Goal: Information Seeking & Learning: Check status

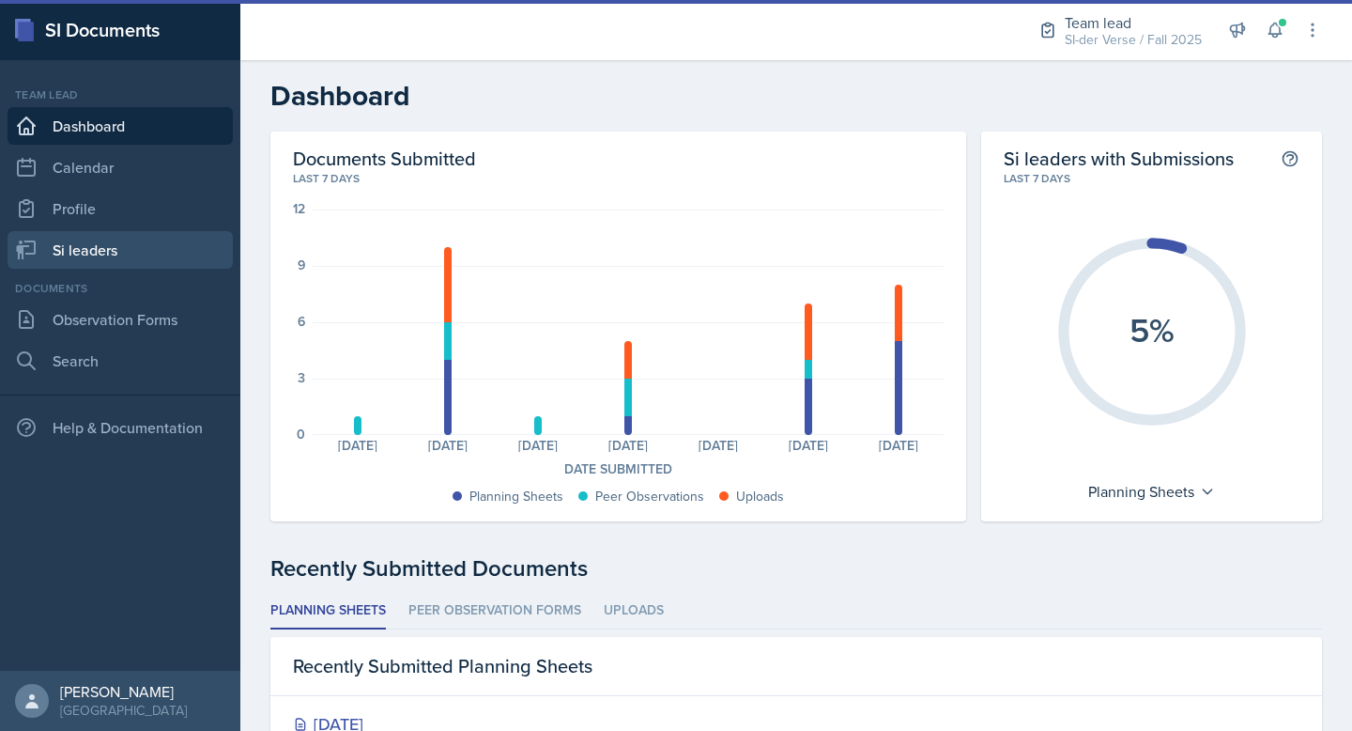
click at [116, 239] on link "Si leaders" at bounding box center [120, 250] width 225 height 38
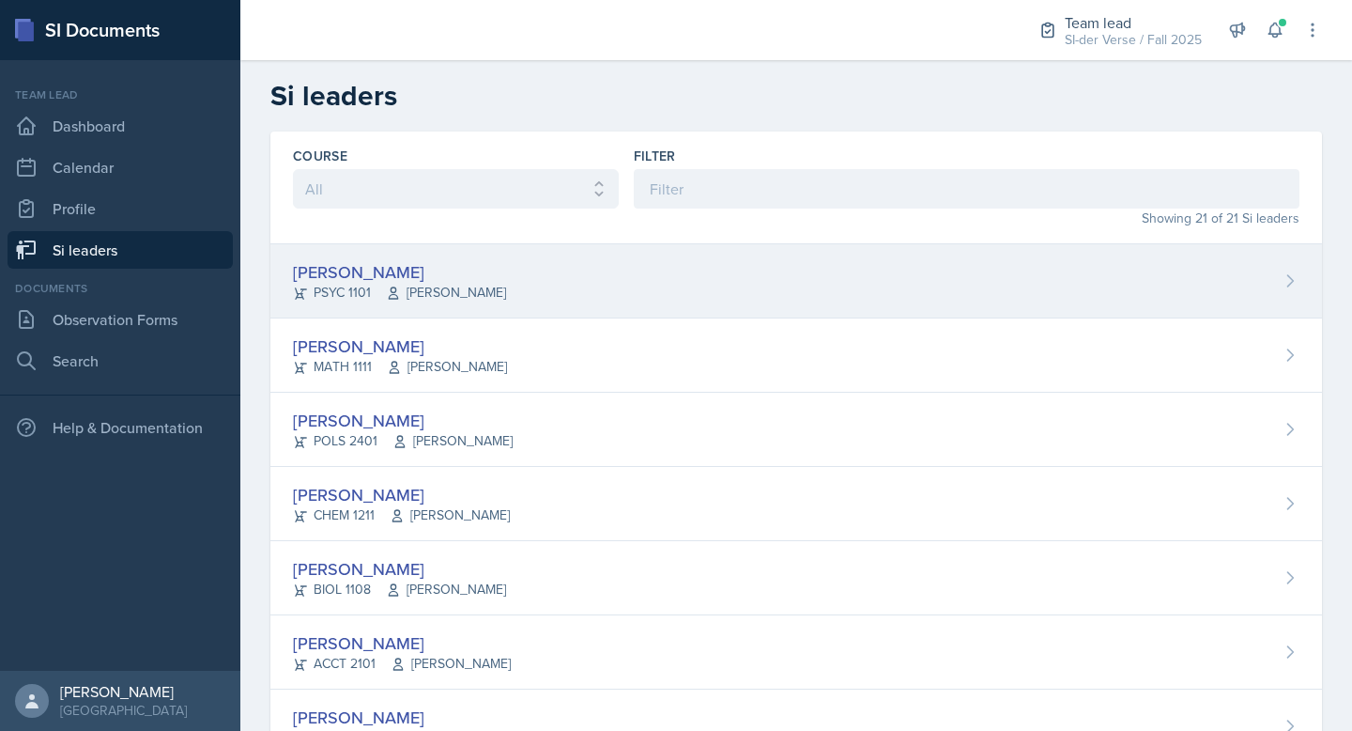
click at [365, 260] on div "[PERSON_NAME]" at bounding box center [399, 271] width 213 height 25
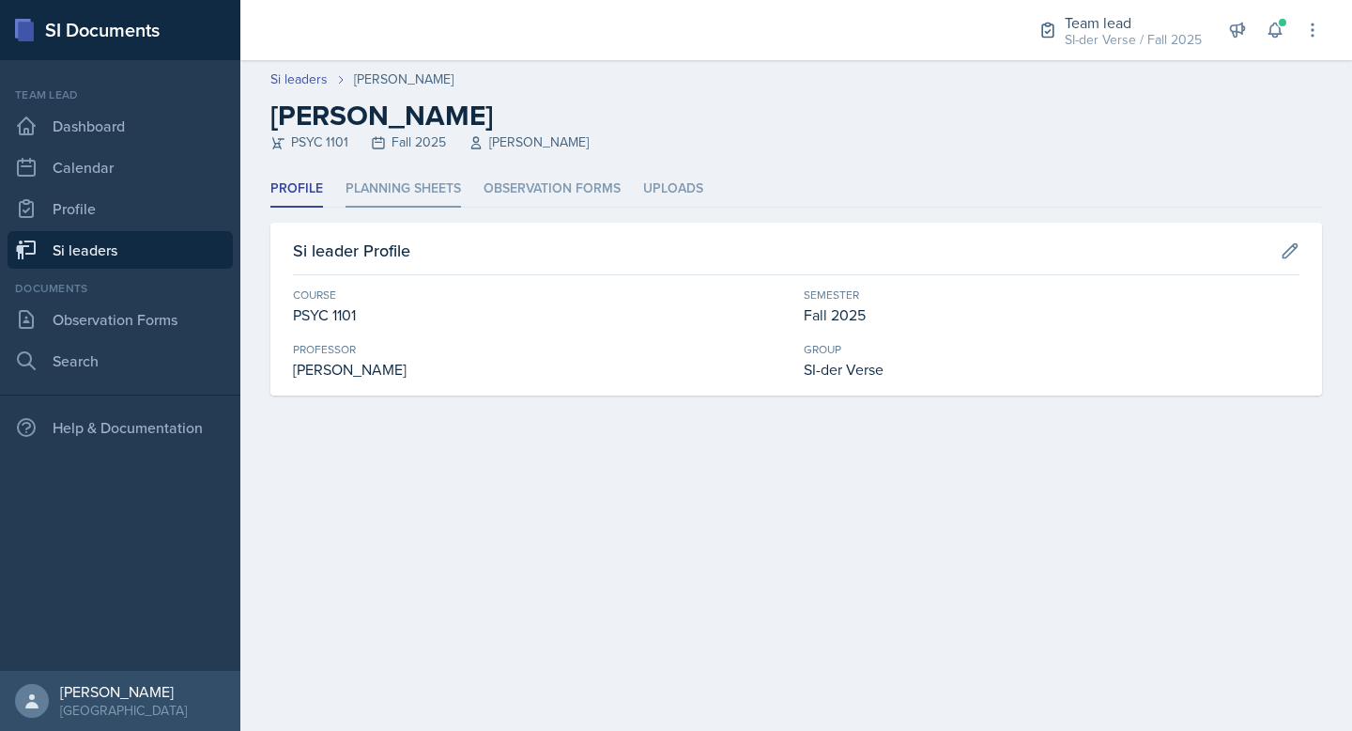
click at [409, 185] on li "Planning Sheets" at bounding box center [404, 189] width 116 height 37
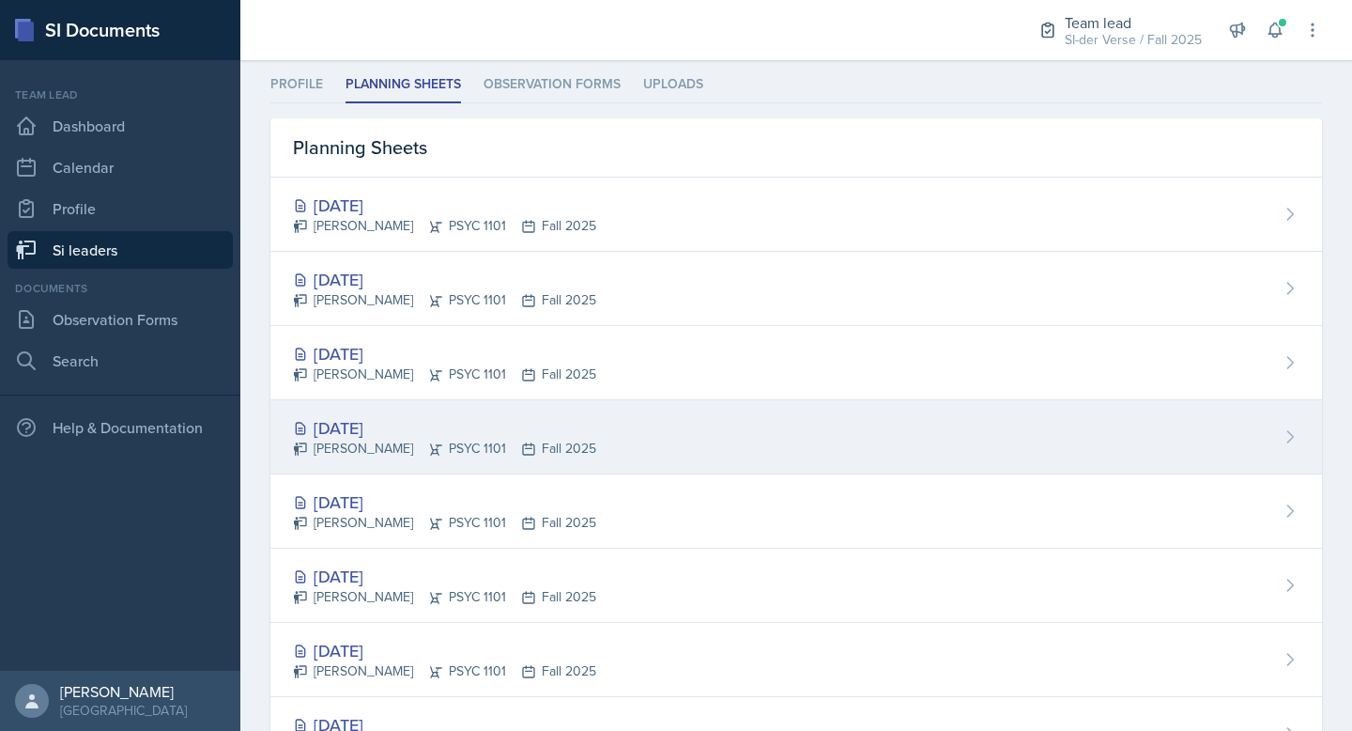
scroll to position [189, 0]
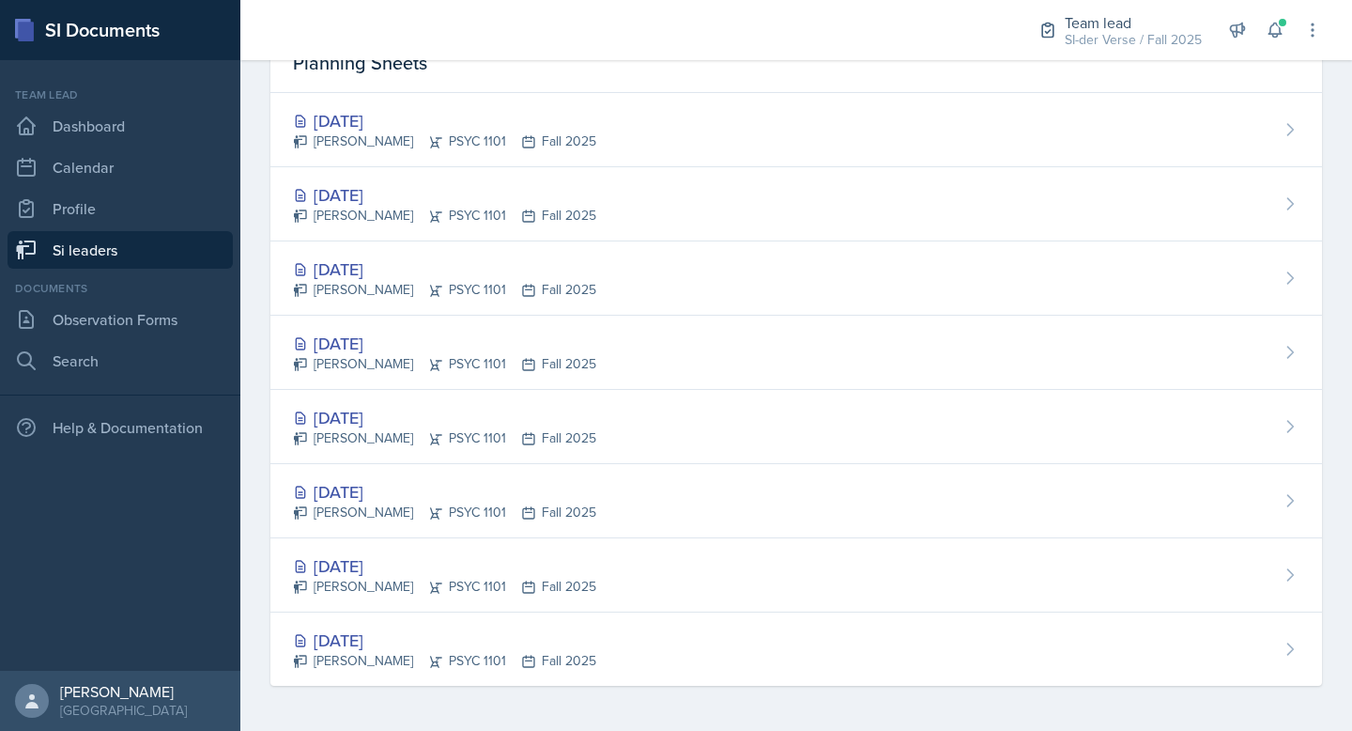
click at [113, 241] on link "Si leaders" at bounding box center [120, 250] width 225 height 38
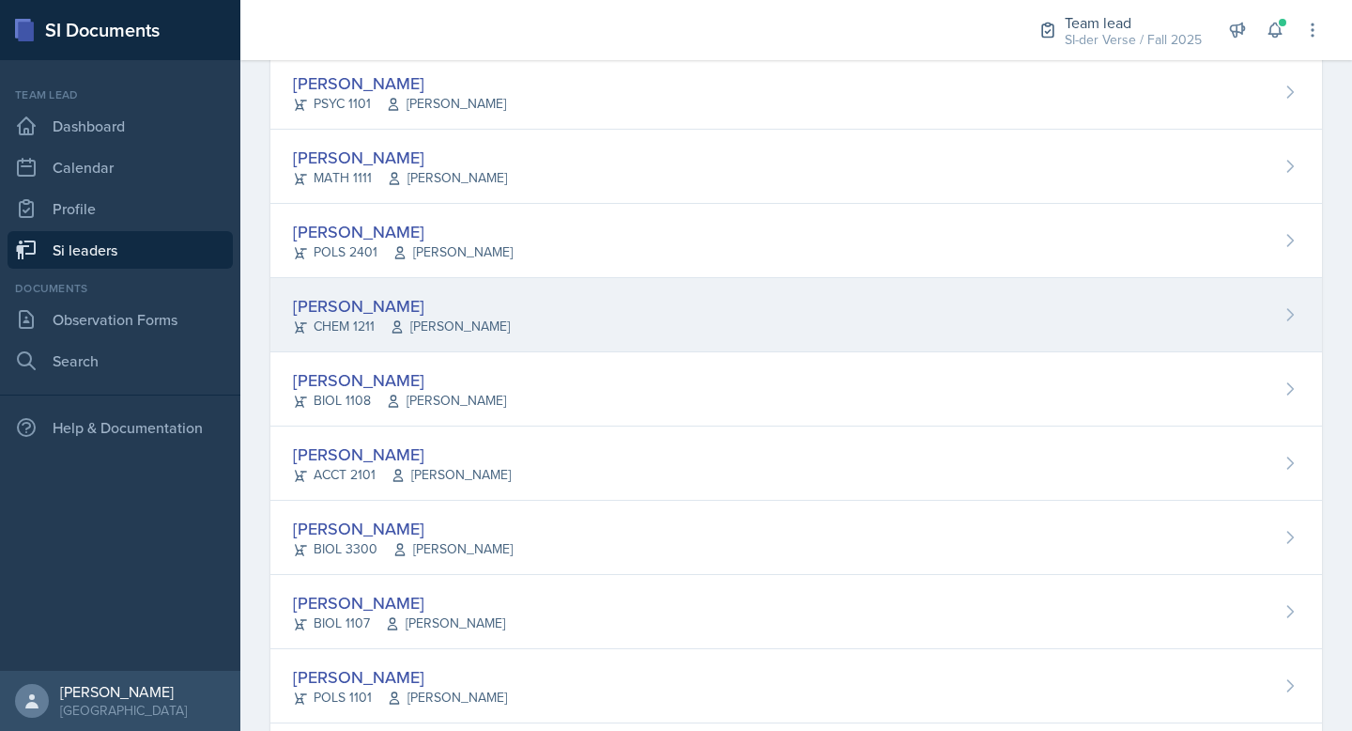
click at [502, 278] on div "[PERSON_NAME] CHEM 1211 [PERSON_NAME]" at bounding box center [796, 315] width 1052 height 74
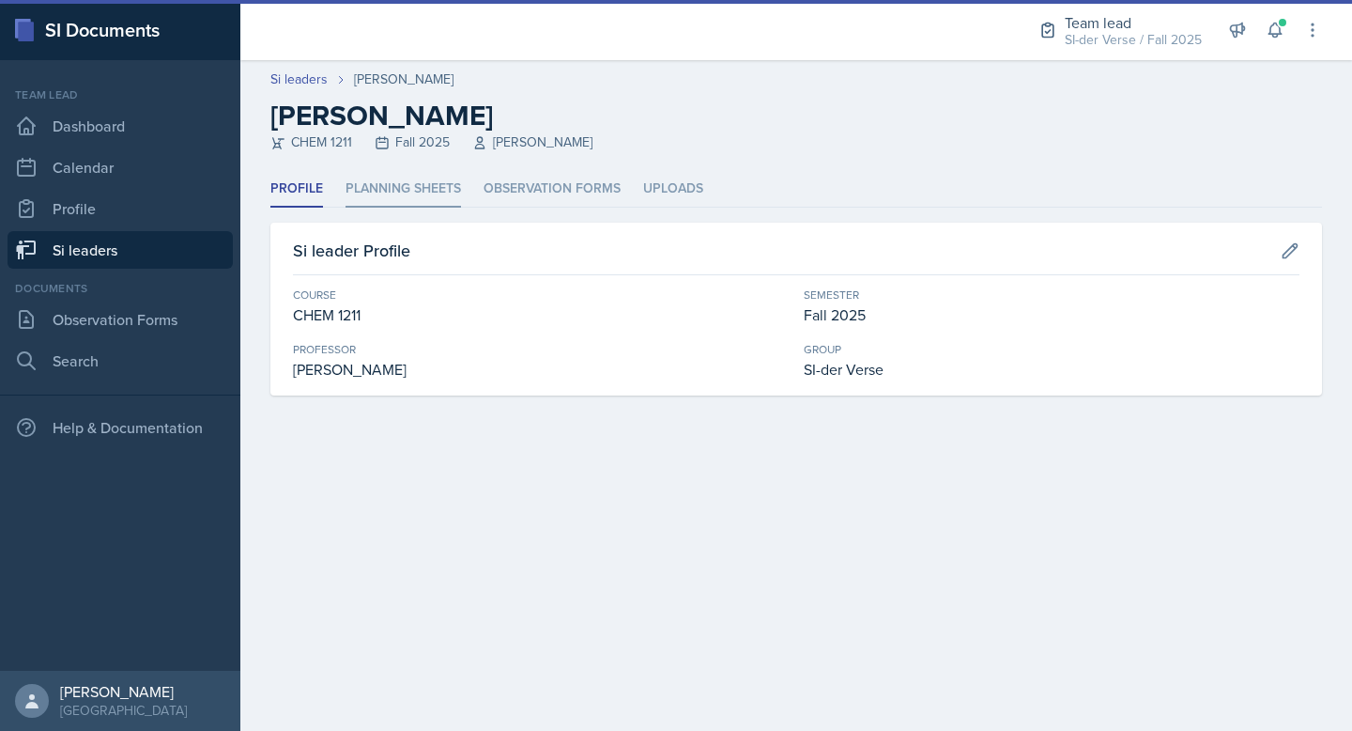
click at [438, 196] on li "Planning Sheets" at bounding box center [404, 189] width 116 height 37
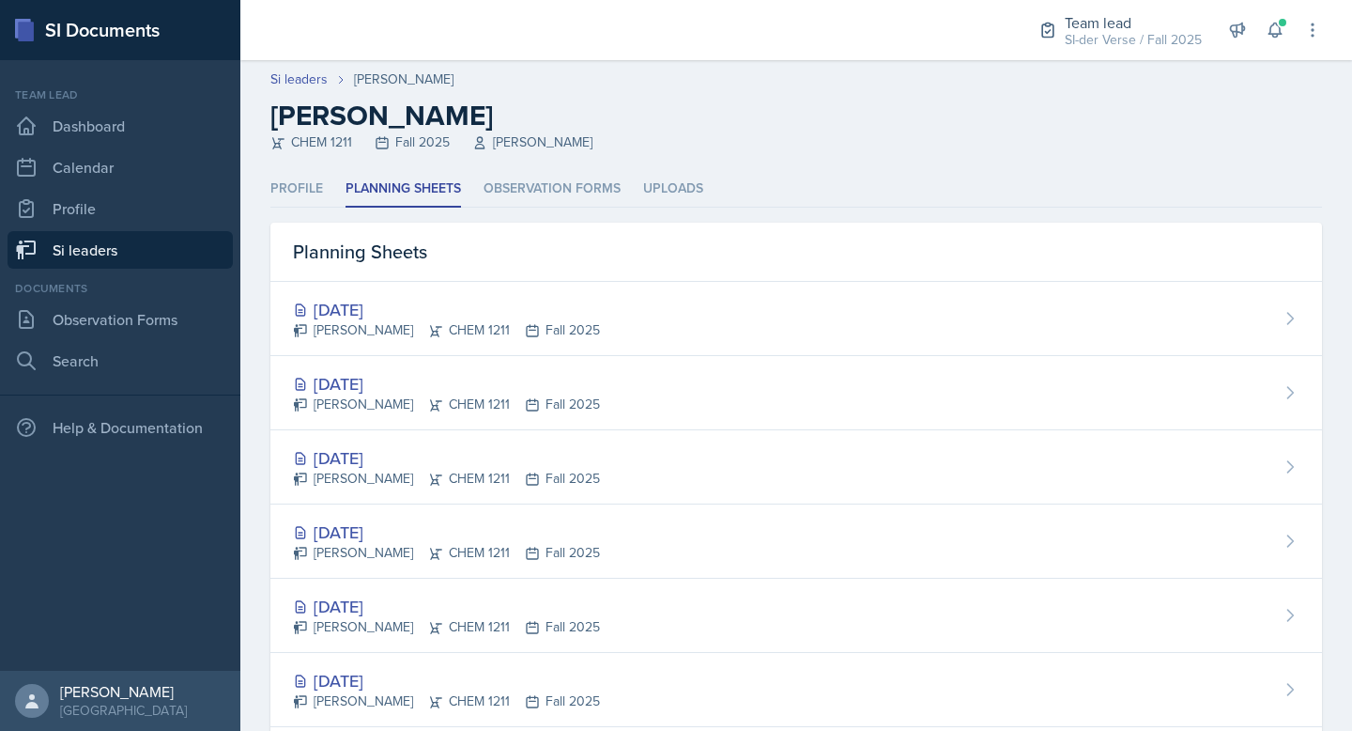
click at [98, 250] on link "Si leaders" at bounding box center [120, 250] width 225 height 38
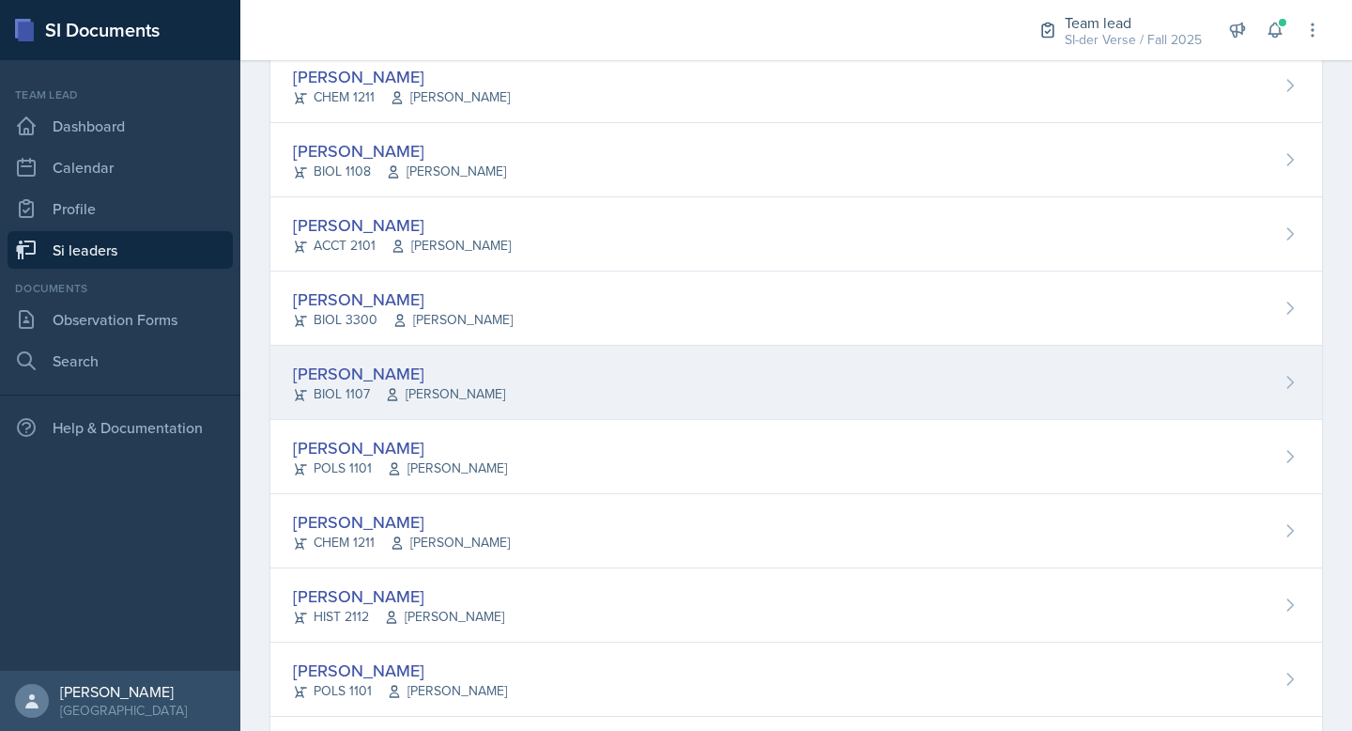
scroll to position [422, 0]
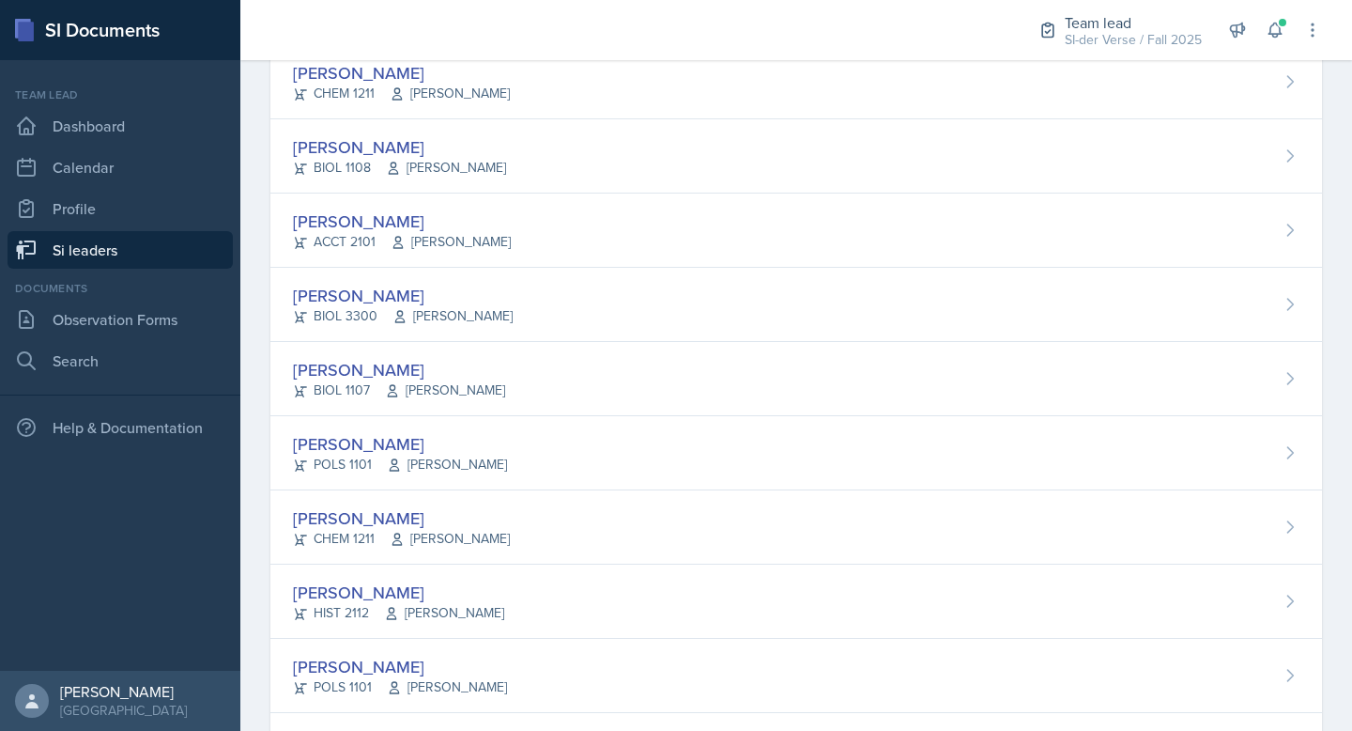
click at [411, 521] on div "[PERSON_NAME]" at bounding box center [401, 517] width 217 height 25
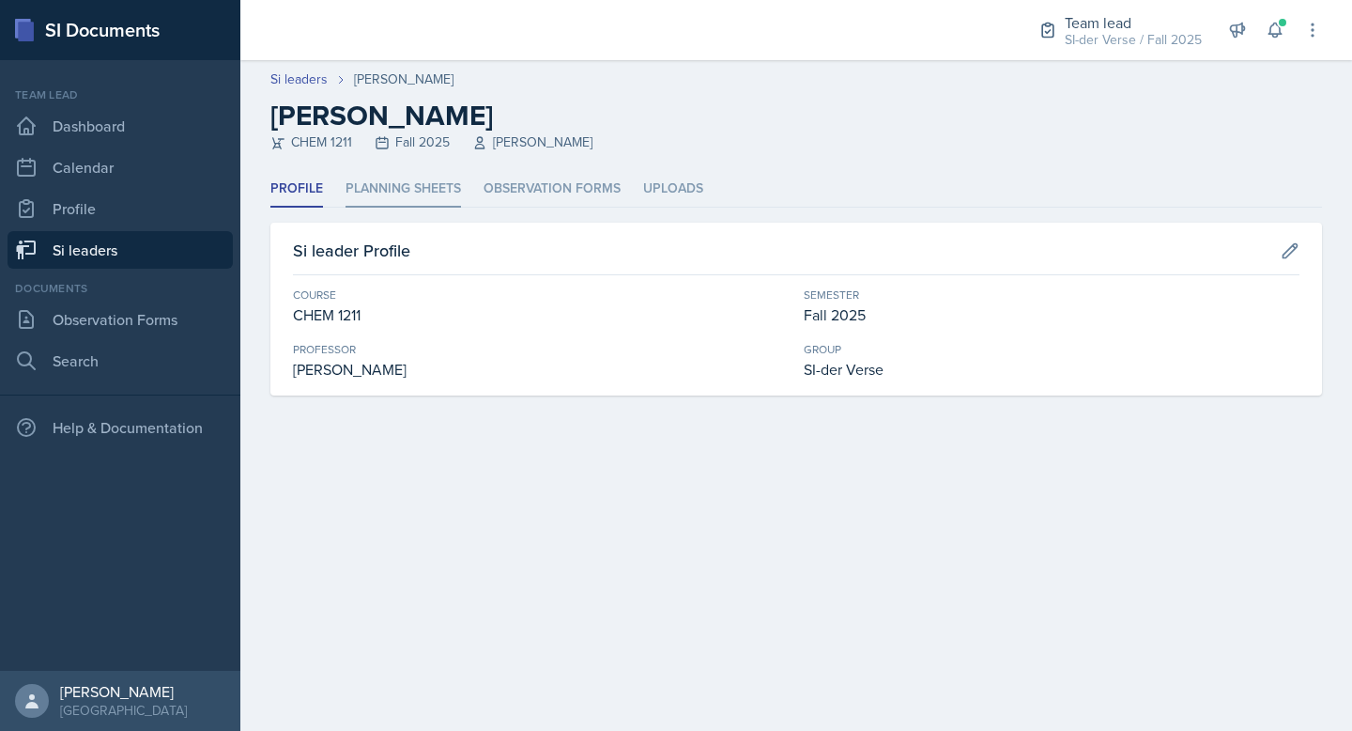
click at [414, 185] on li "Planning Sheets" at bounding box center [404, 189] width 116 height 37
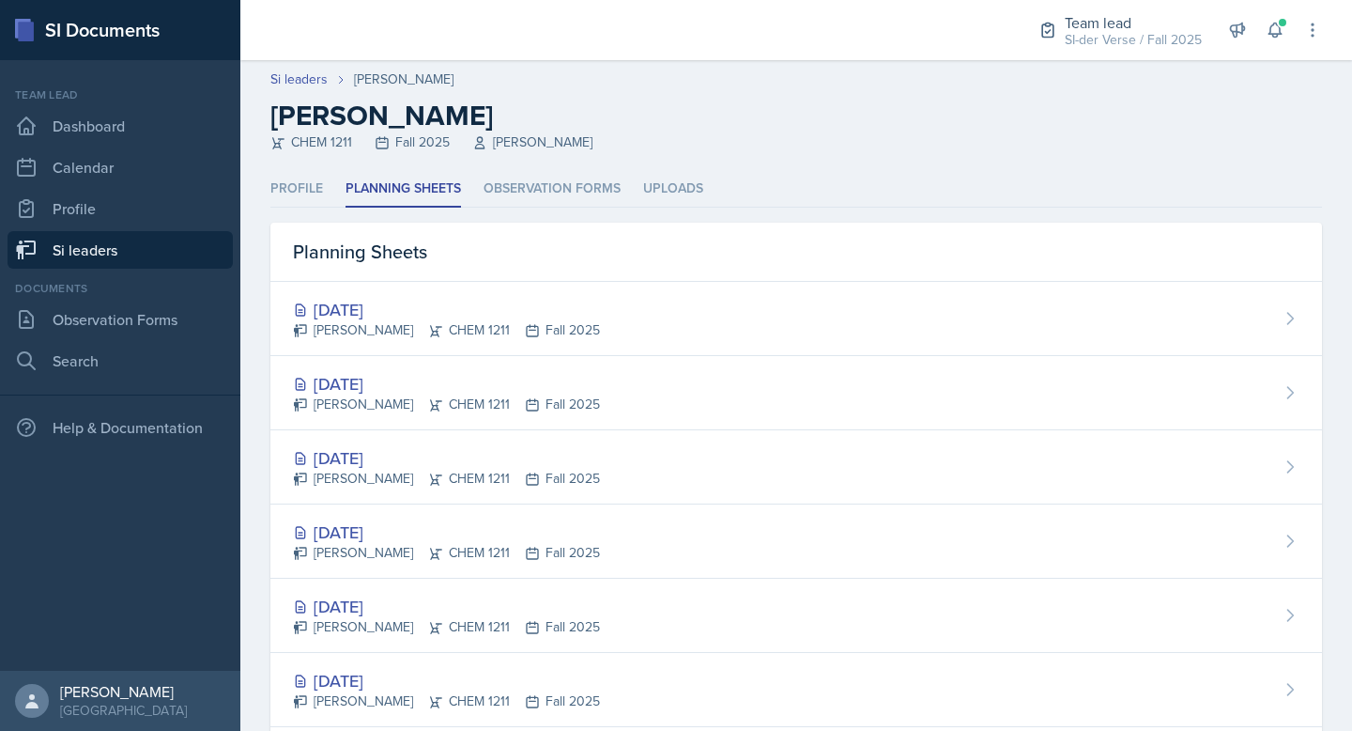
click at [147, 254] on link "Si leaders" at bounding box center [120, 250] width 225 height 38
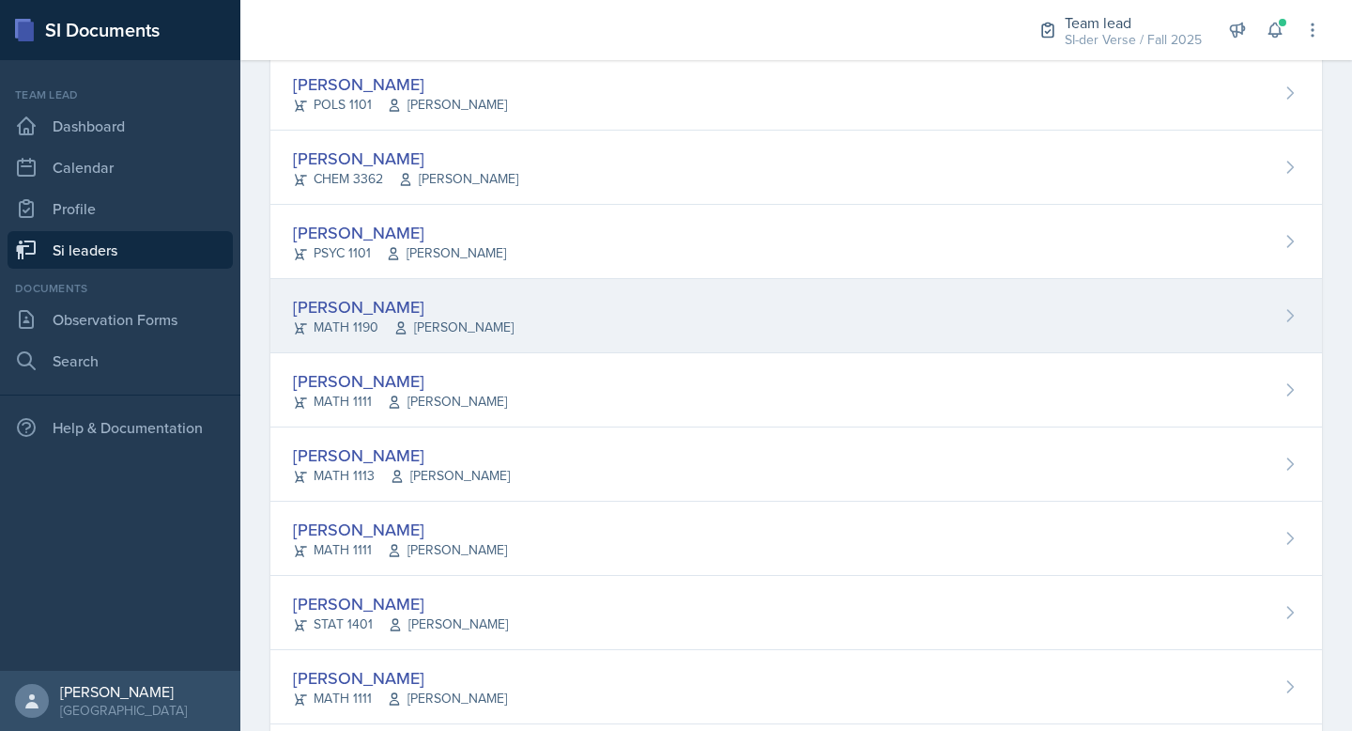
scroll to position [929, 0]
click at [397, 287] on div "[PERSON_NAME] PSYC 1101 [PERSON_NAME]" at bounding box center [796, 317] width 1052 height 74
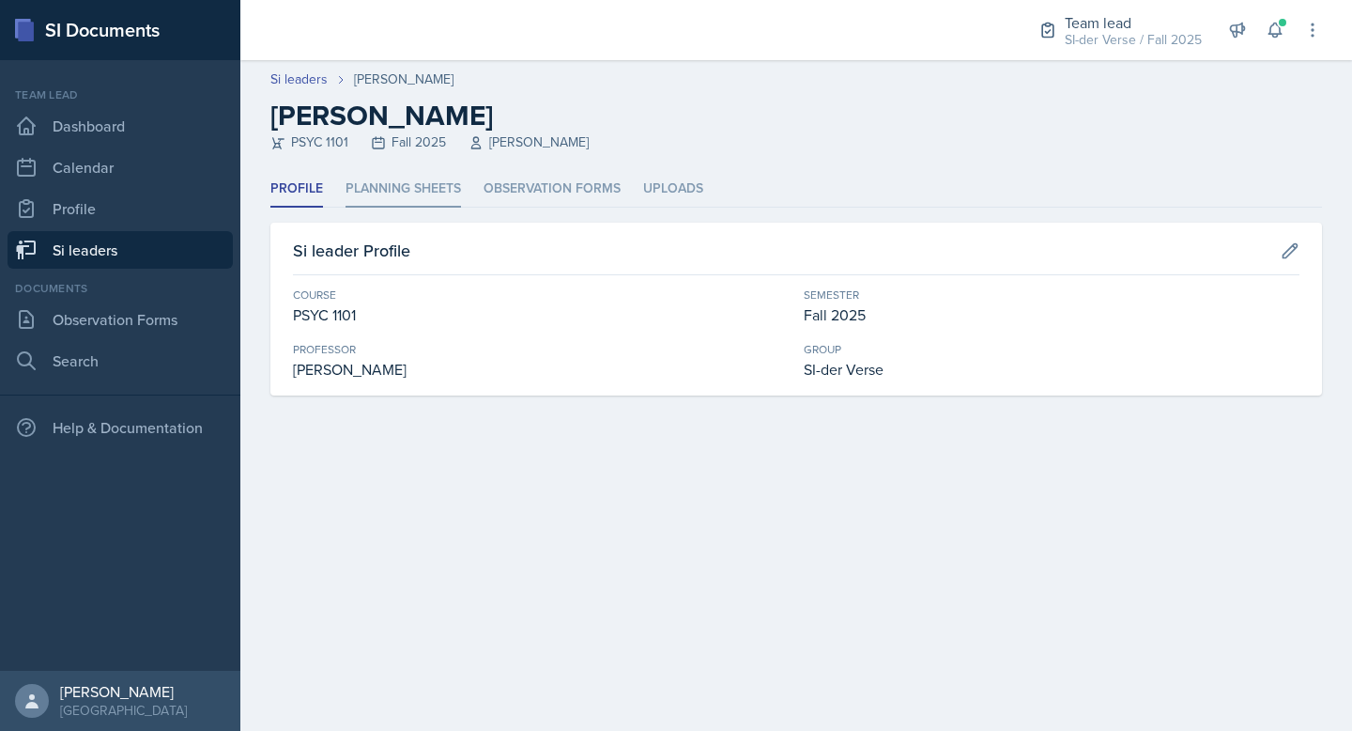
click at [402, 175] on li "Planning Sheets" at bounding box center [404, 189] width 116 height 37
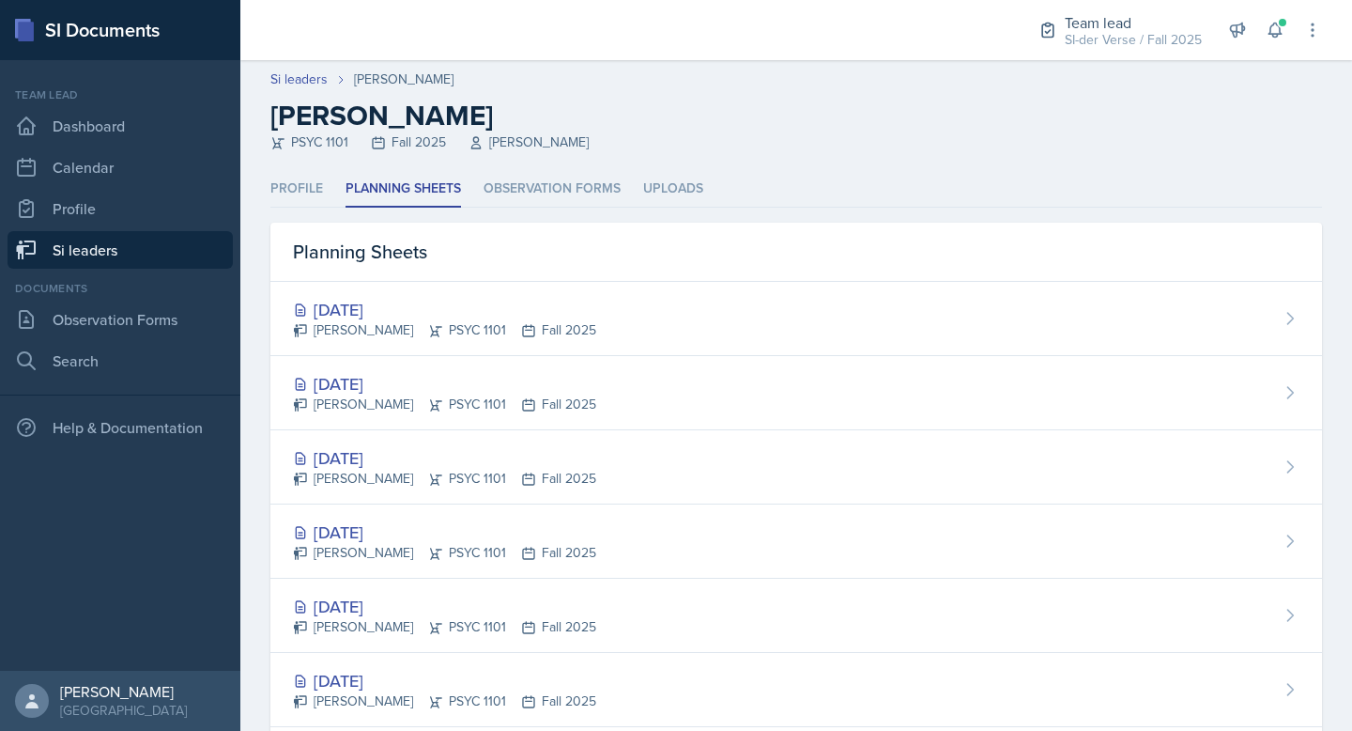
click at [117, 259] on link "Si leaders" at bounding box center [120, 250] width 225 height 38
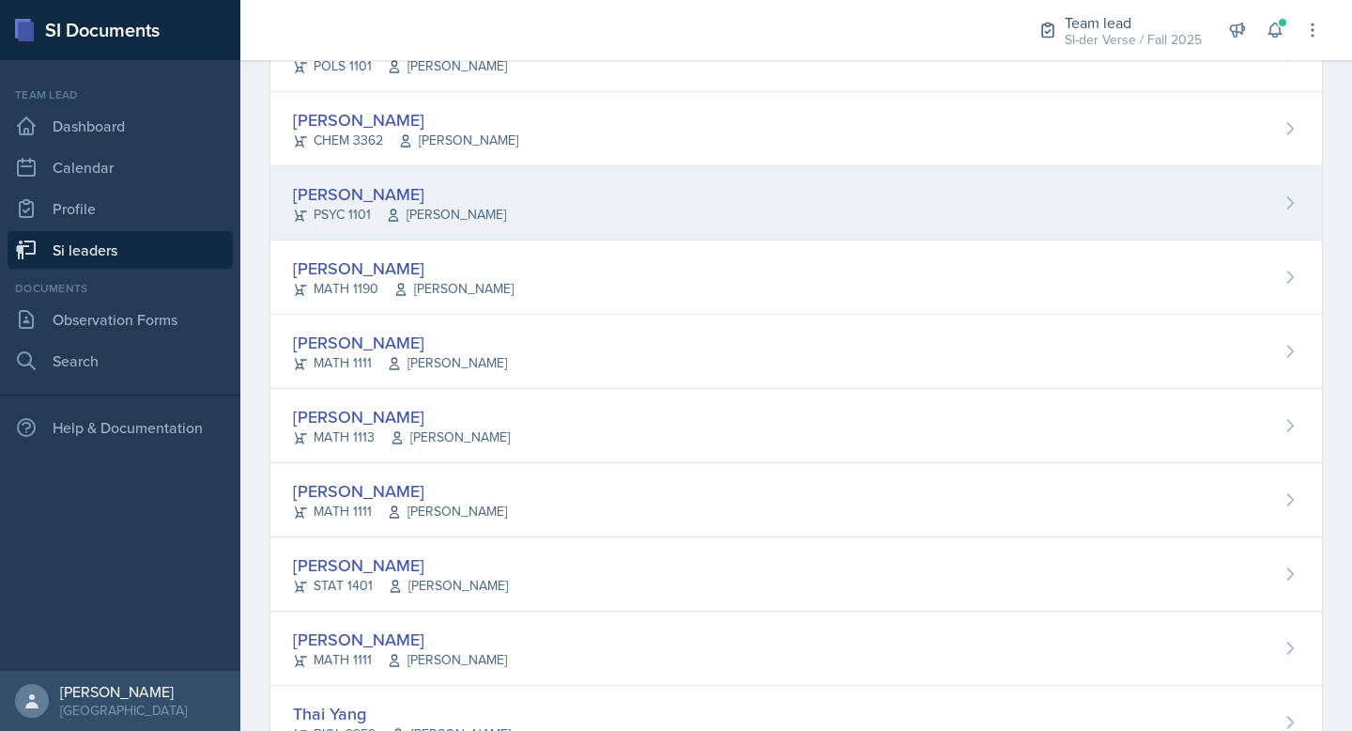
scroll to position [930, 0]
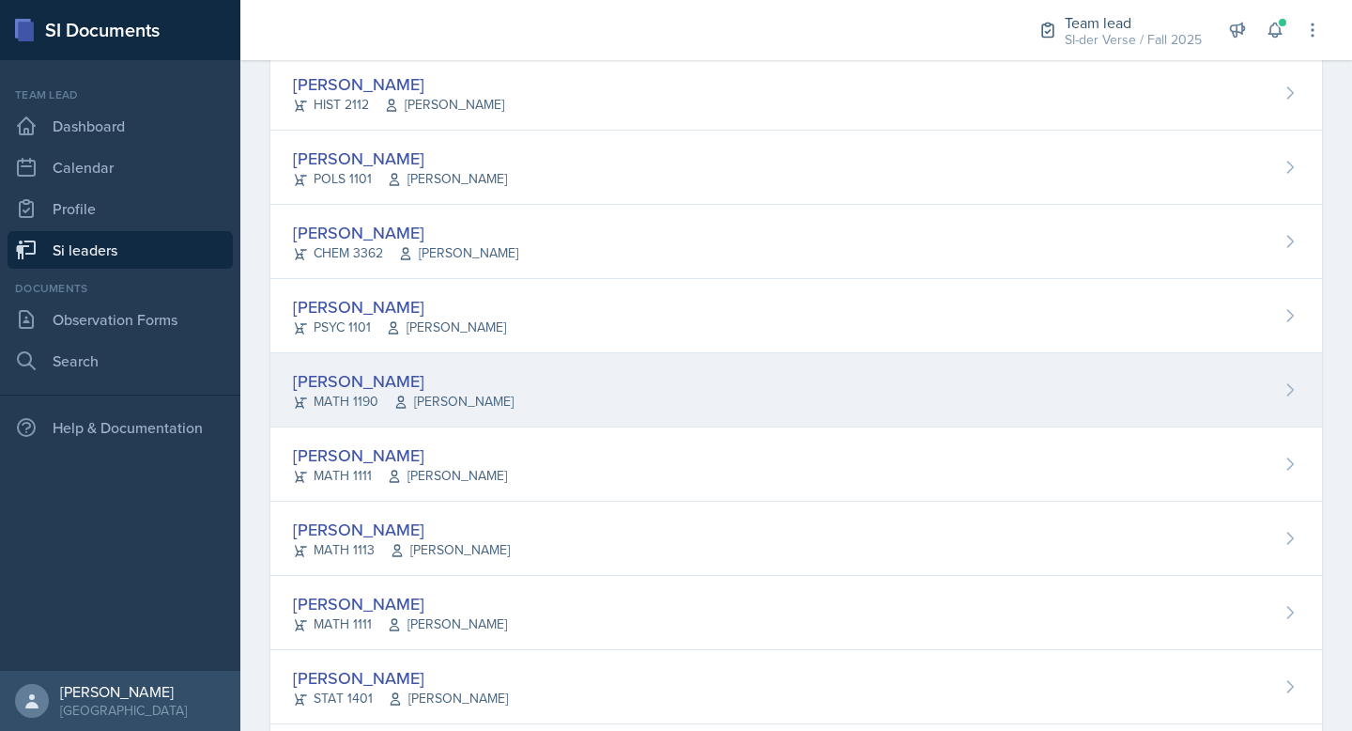
click at [370, 374] on div "[PERSON_NAME]" at bounding box center [403, 380] width 221 height 25
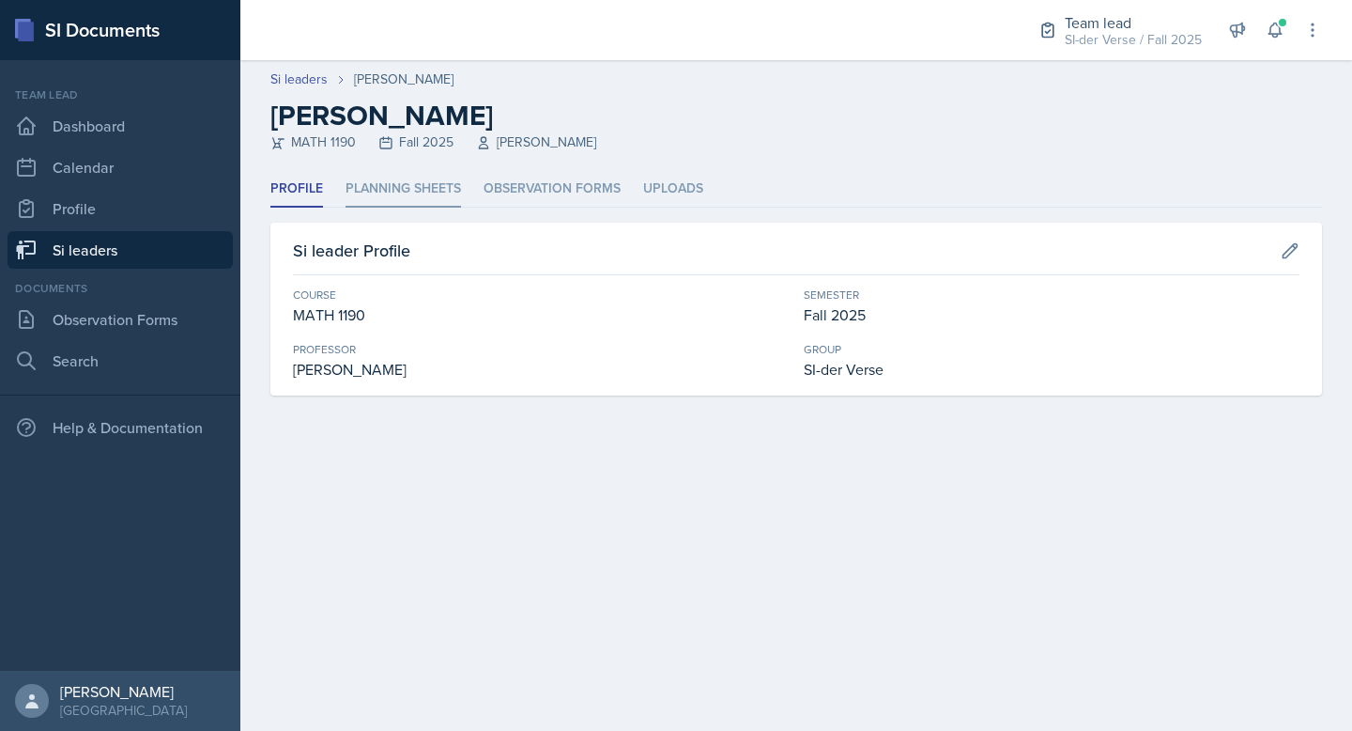
click at [418, 178] on li "Planning Sheets" at bounding box center [404, 189] width 116 height 37
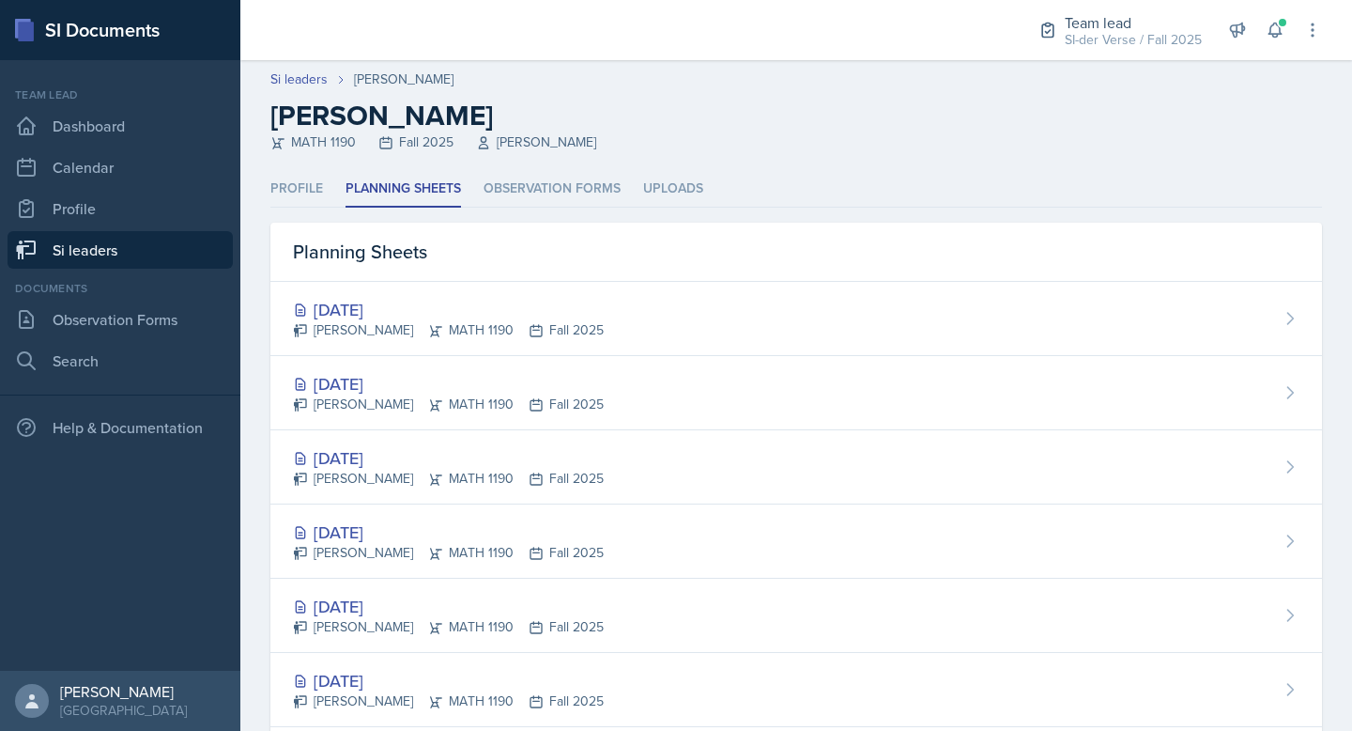
click at [132, 244] on link "Si leaders" at bounding box center [120, 250] width 225 height 38
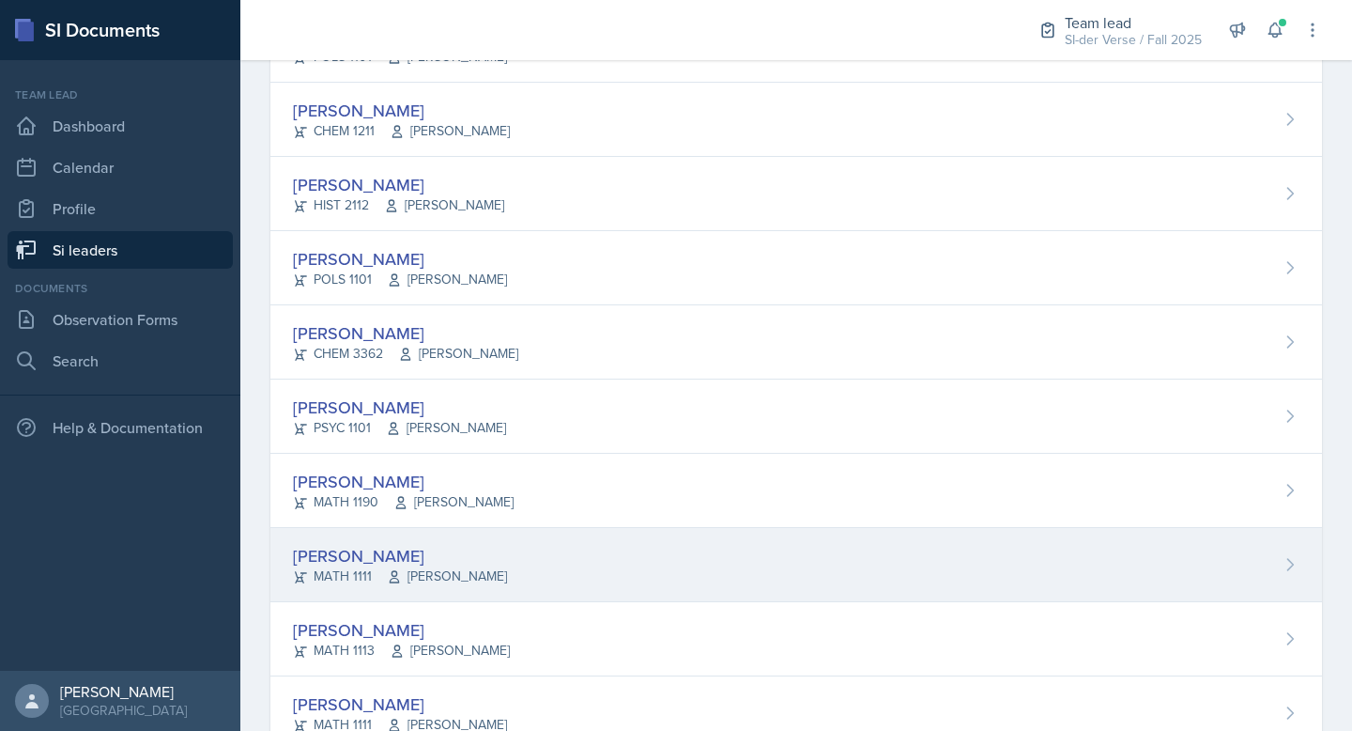
scroll to position [830, 0]
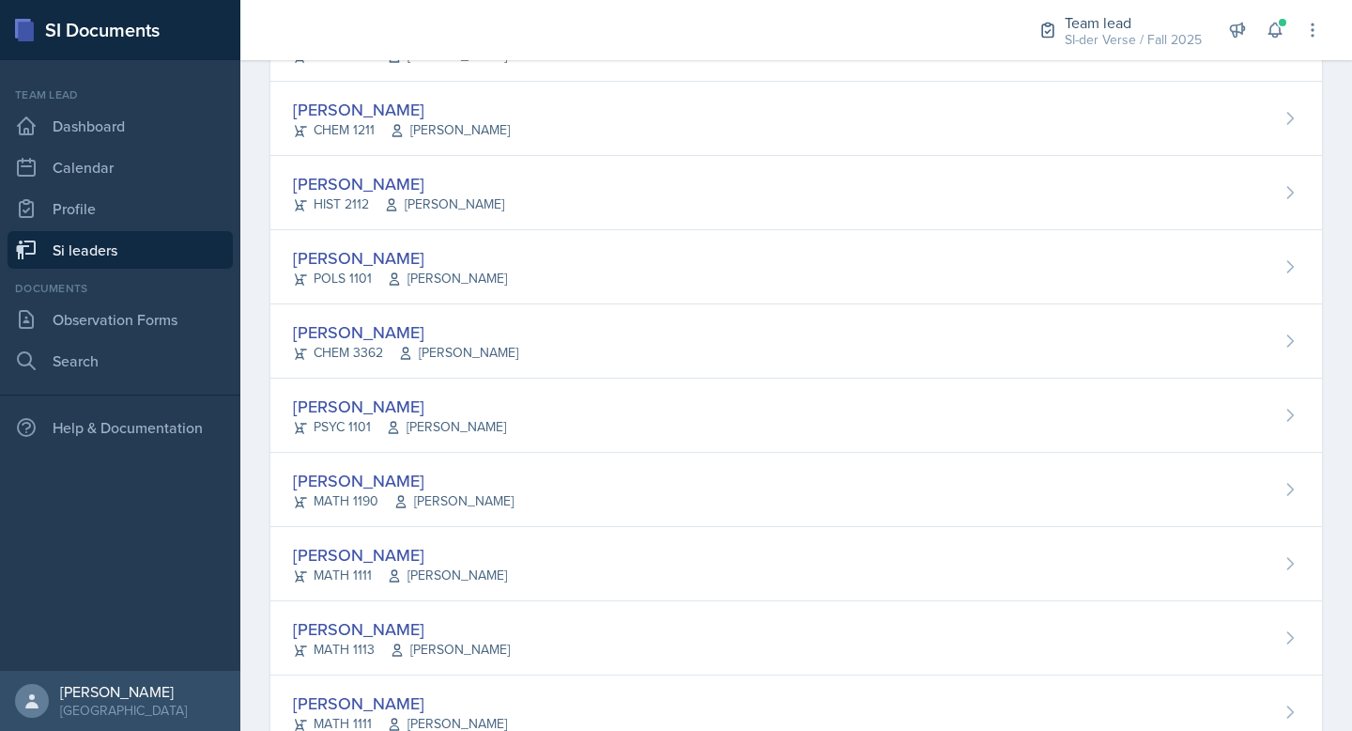
click at [453, 530] on div "[PERSON_NAME] MATH 1111 [PERSON_NAME]" at bounding box center [796, 564] width 1052 height 74
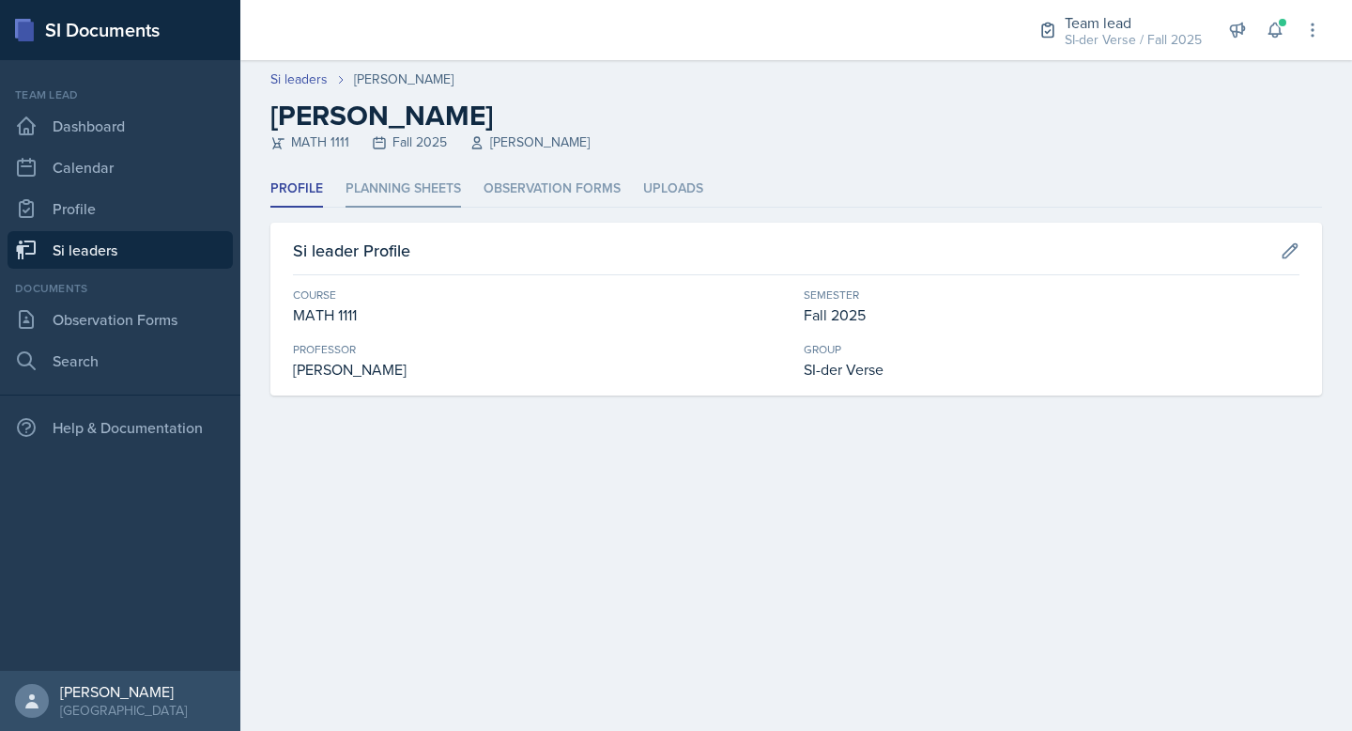
click at [390, 182] on li "Planning Sheets" at bounding box center [404, 189] width 116 height 37
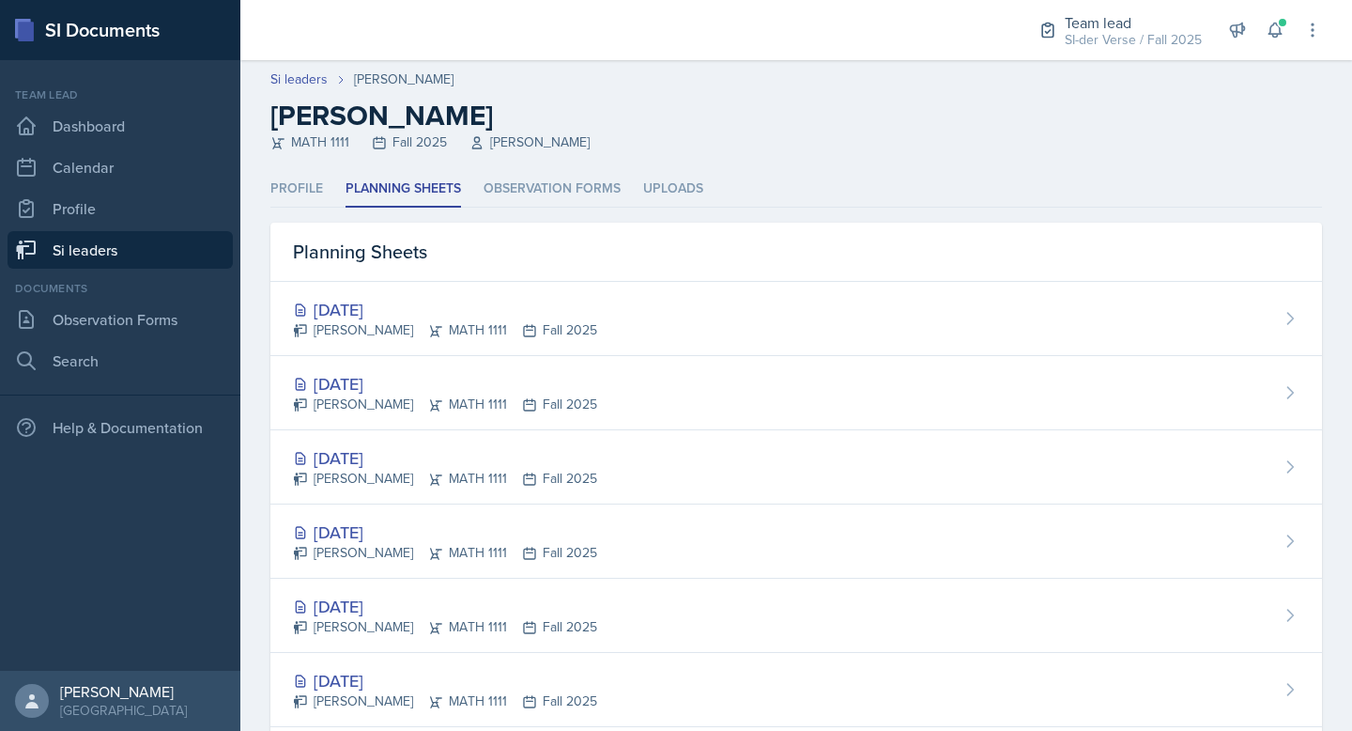
click at [144, 245] on link "Si leaders" at bounding box center [120, 250] width 225 height 38
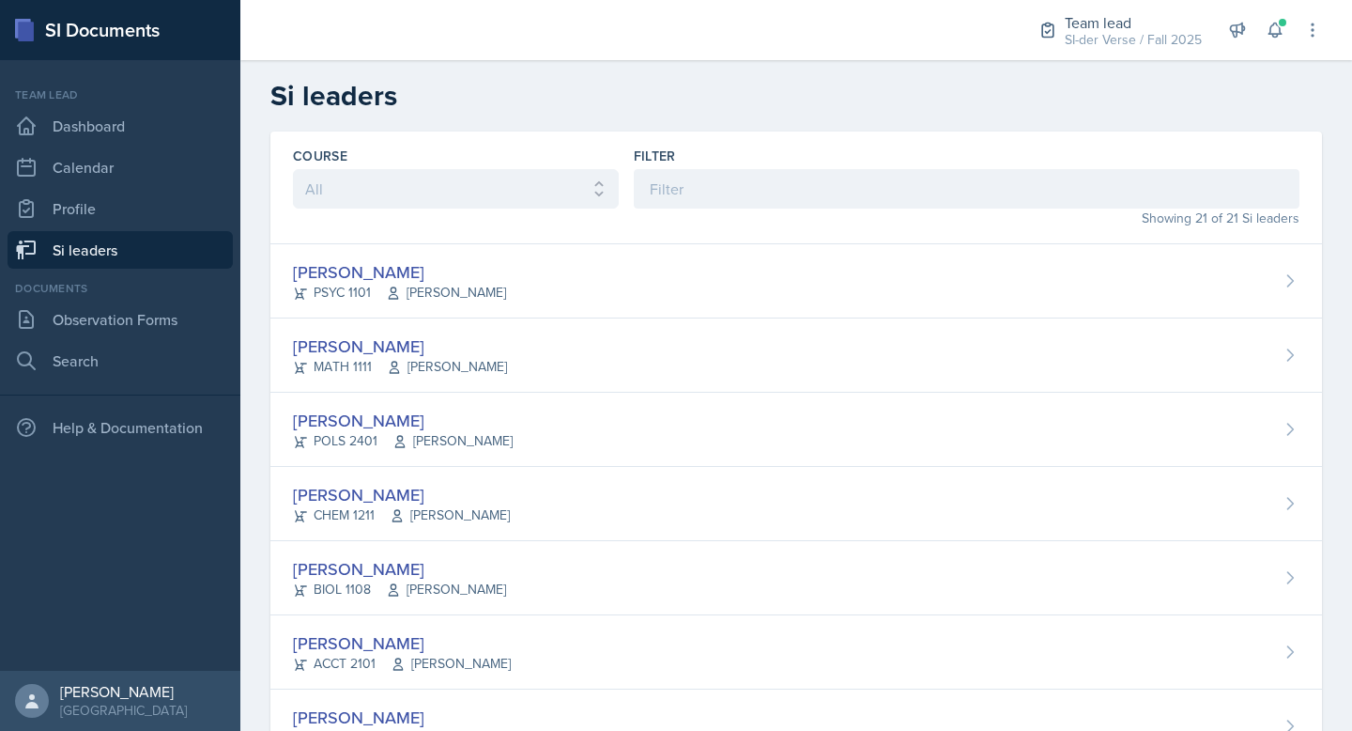
click at [57, 239] on link "Si leaders" at bounding box center [120, 250] width 225 height 38
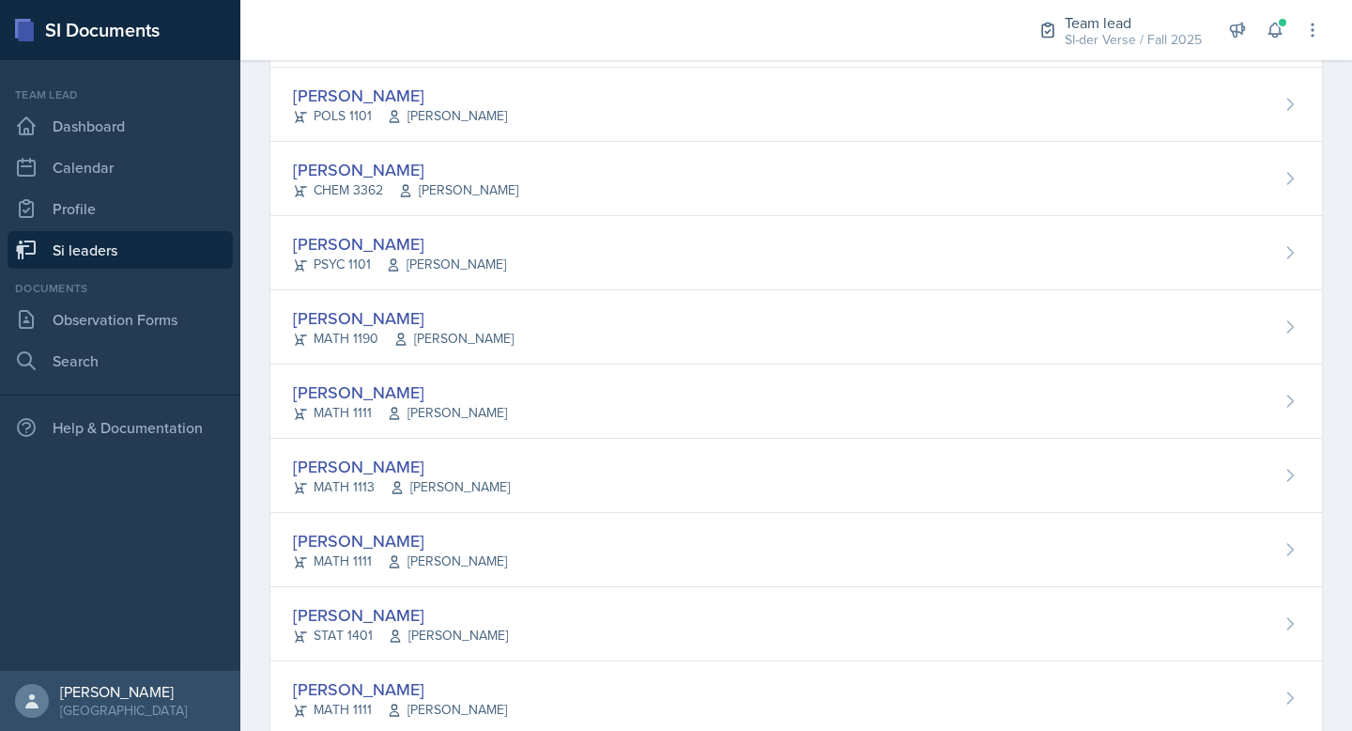
scroll to position [1116, 0]
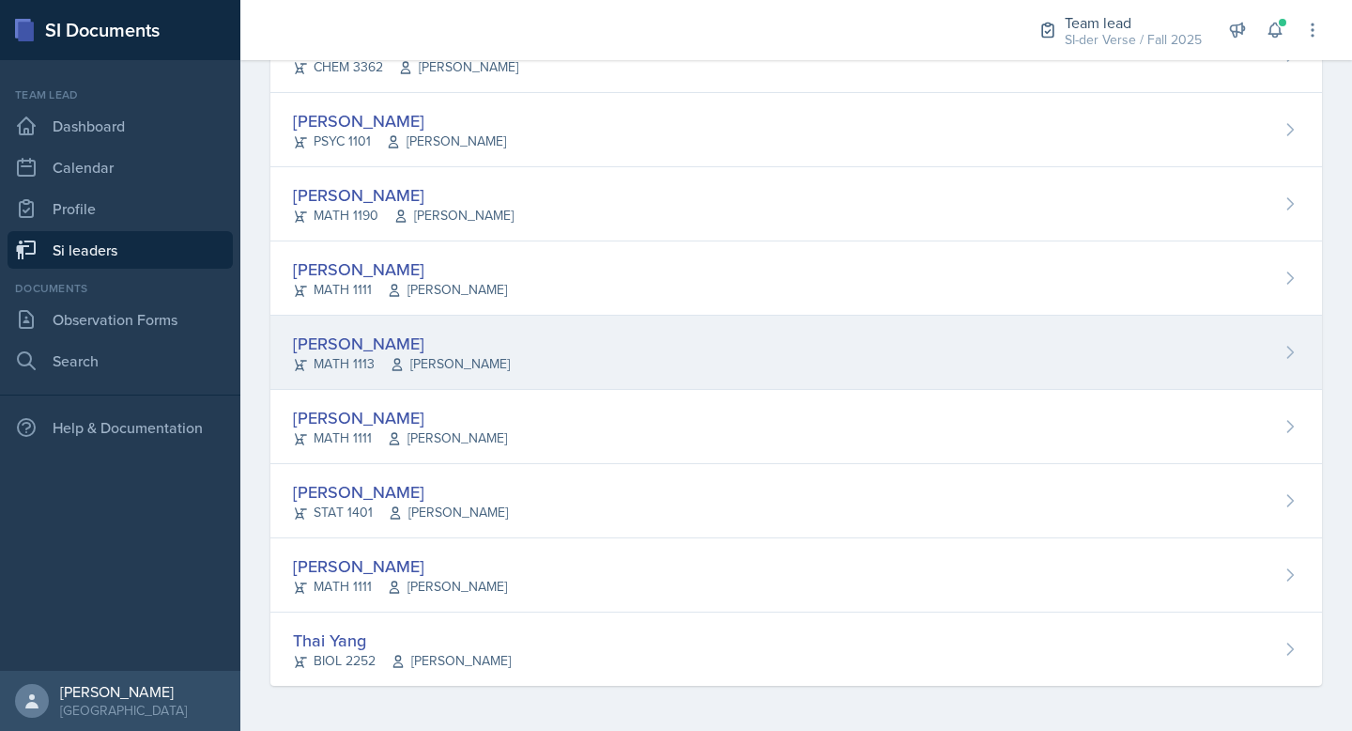
click at [450, 383] on div "[PERSON_NAME] MATH 1113 [PERSON_NAME]" at bounding box center [796, 353] width 1052 height 74
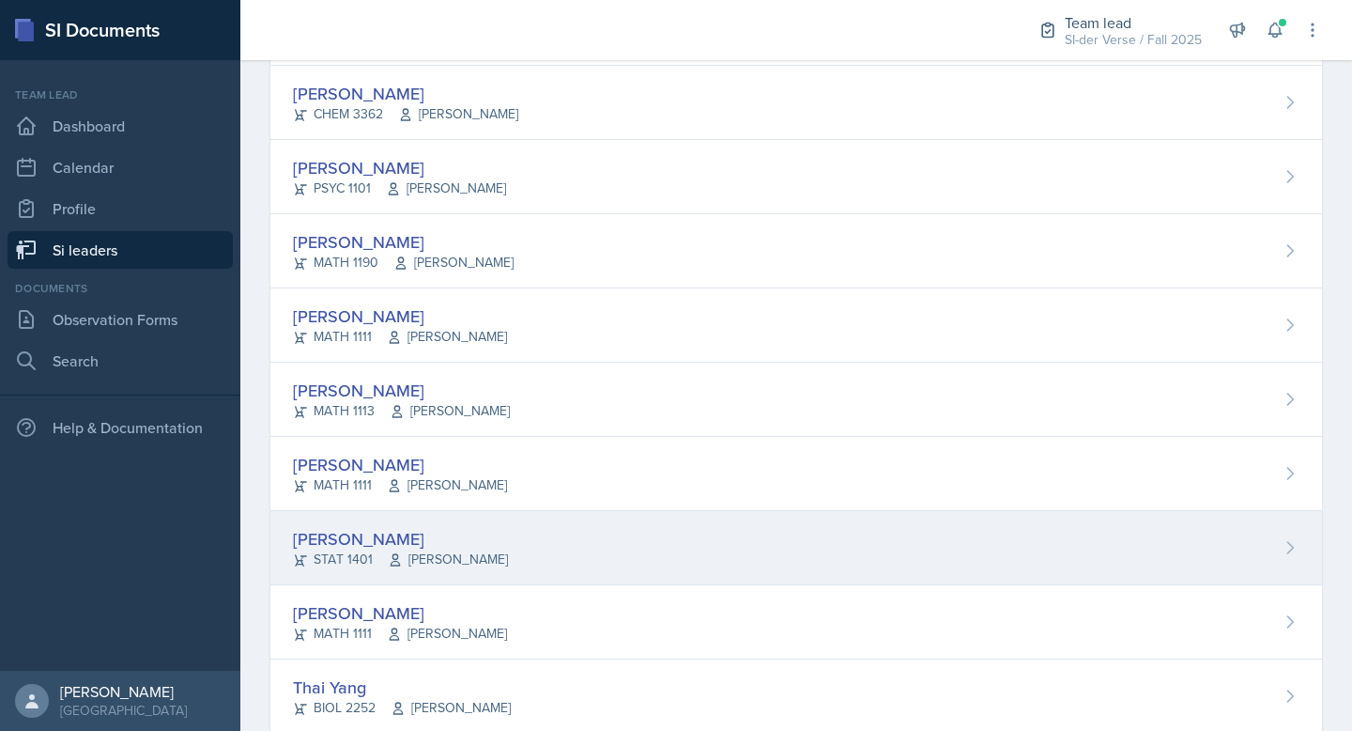
scroll to position [1116, 0]
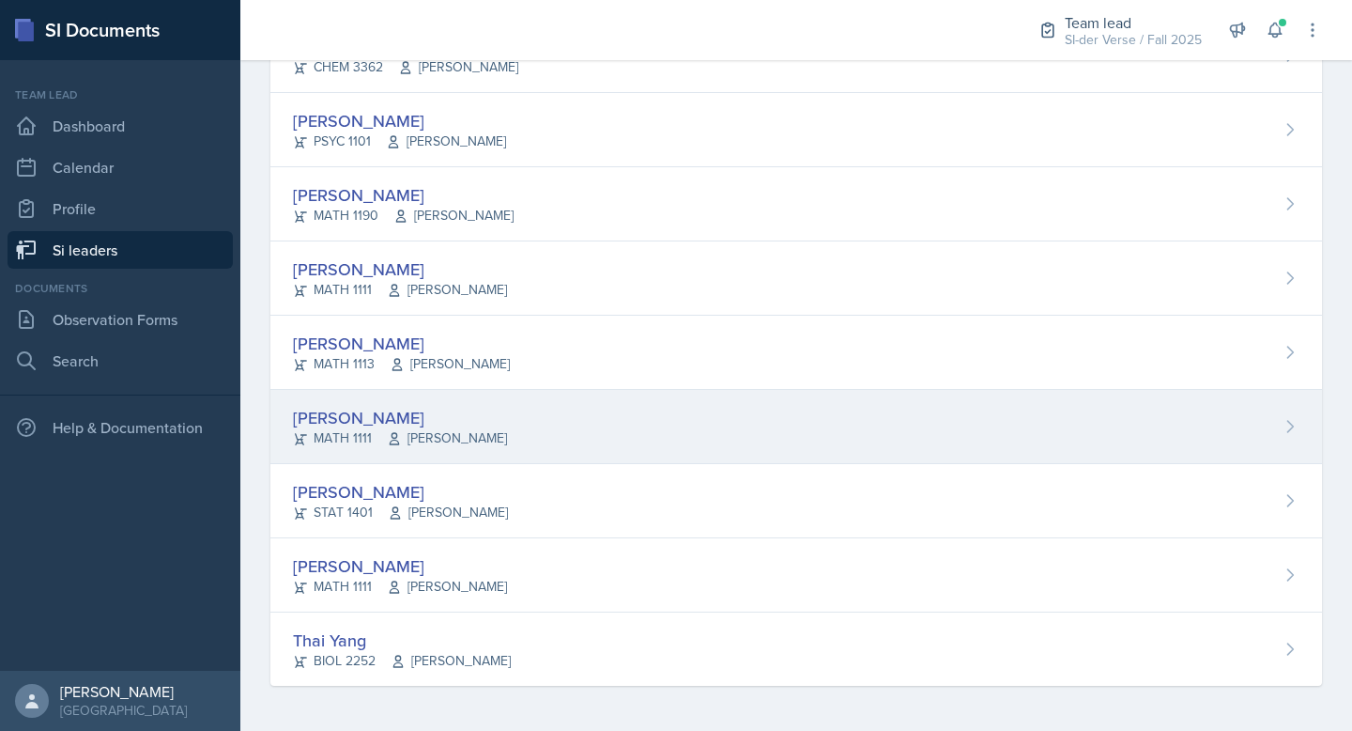
click at [399, 393] on div "[PERSON_NAME] MATH 1111 [PERSON_NAME]" at bounding box center [796, 427] width 1052 height 74
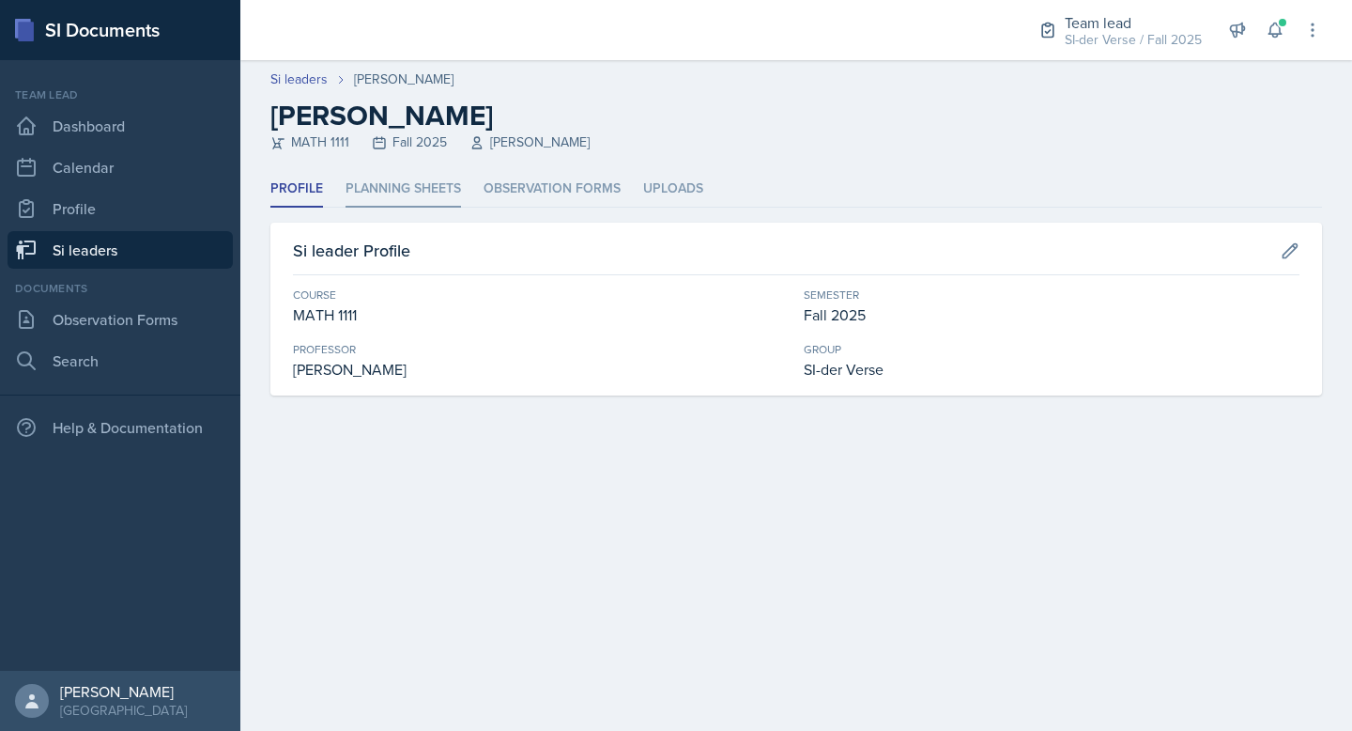
click at [371, 177] on li "Planning Sheets" at bounding box center [404, 189] width 116 height 37
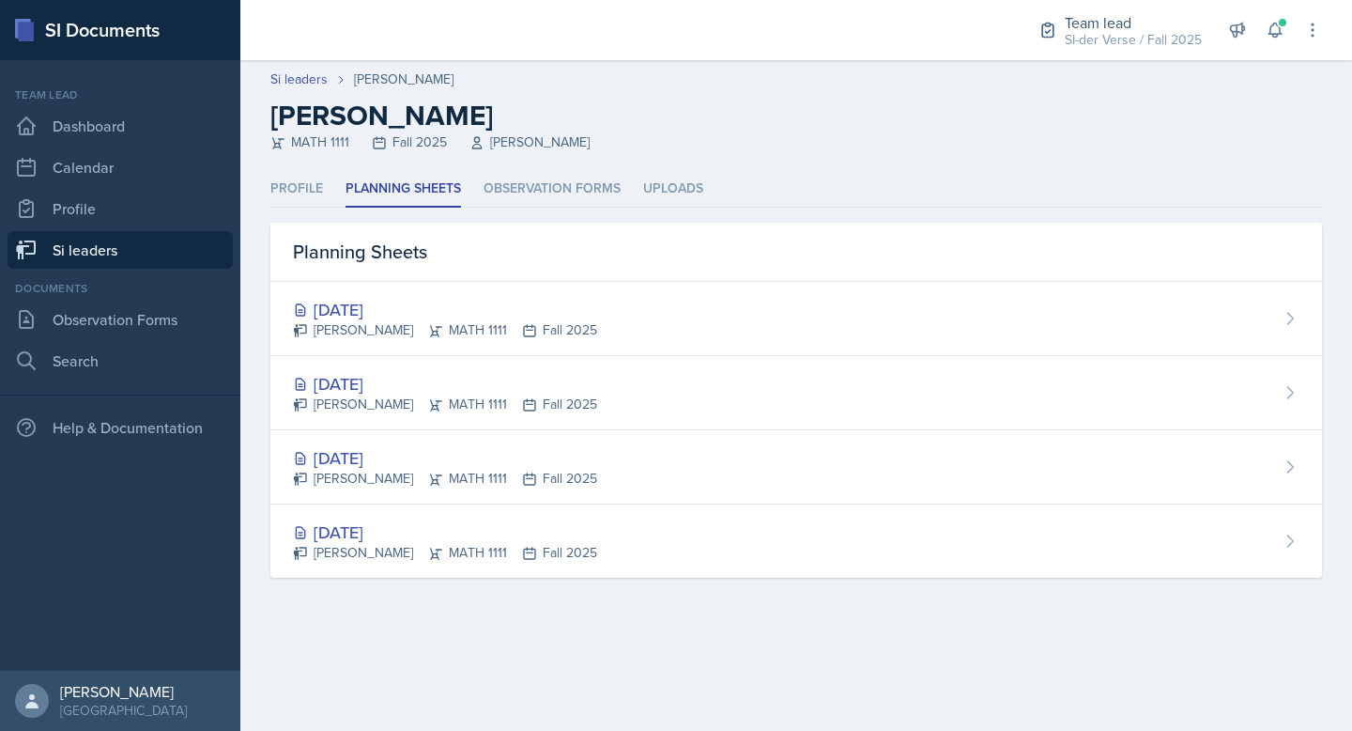
click at [115, 245] on link "Si leaders" at bounding box center [120, 250] width 225 height 38
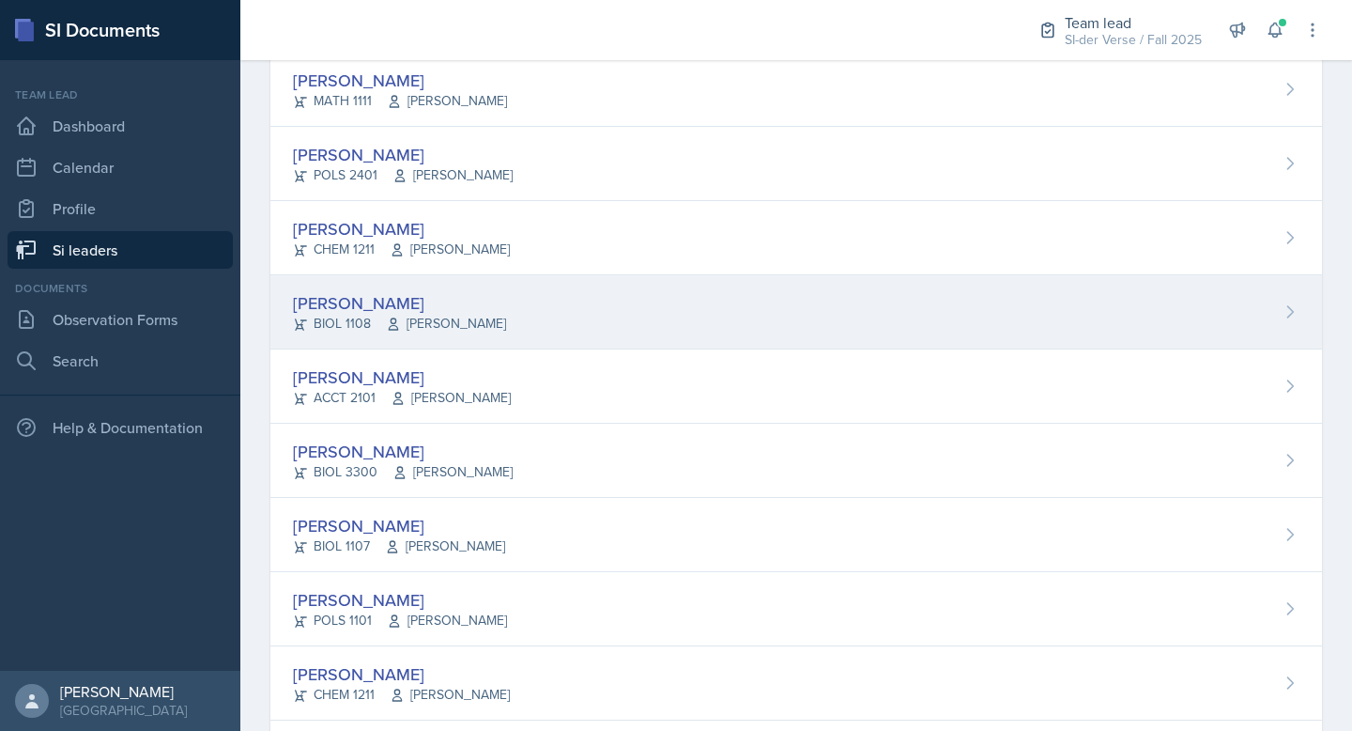
scroll to position [236, 0]
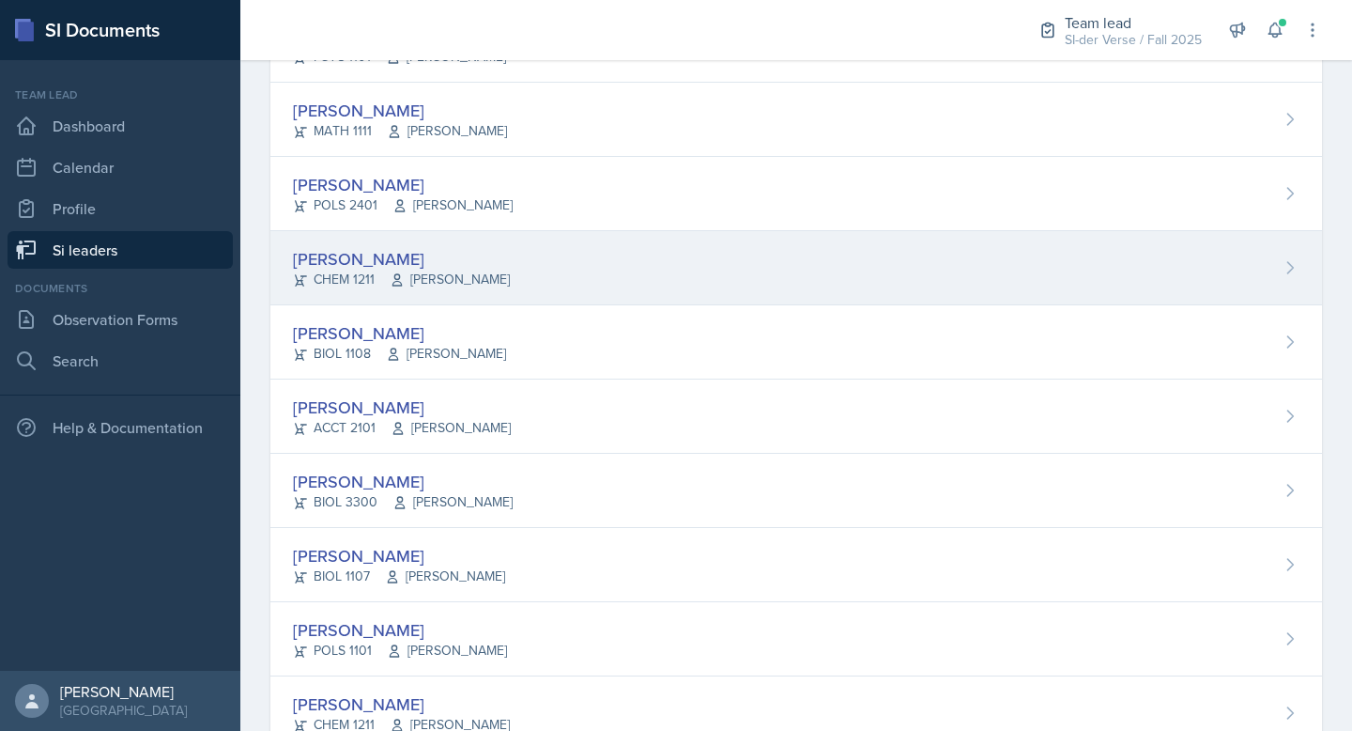
click at [371, 263] on div "[PERSON_NAME]" at bounding box center [401, 258] width 217 height 25
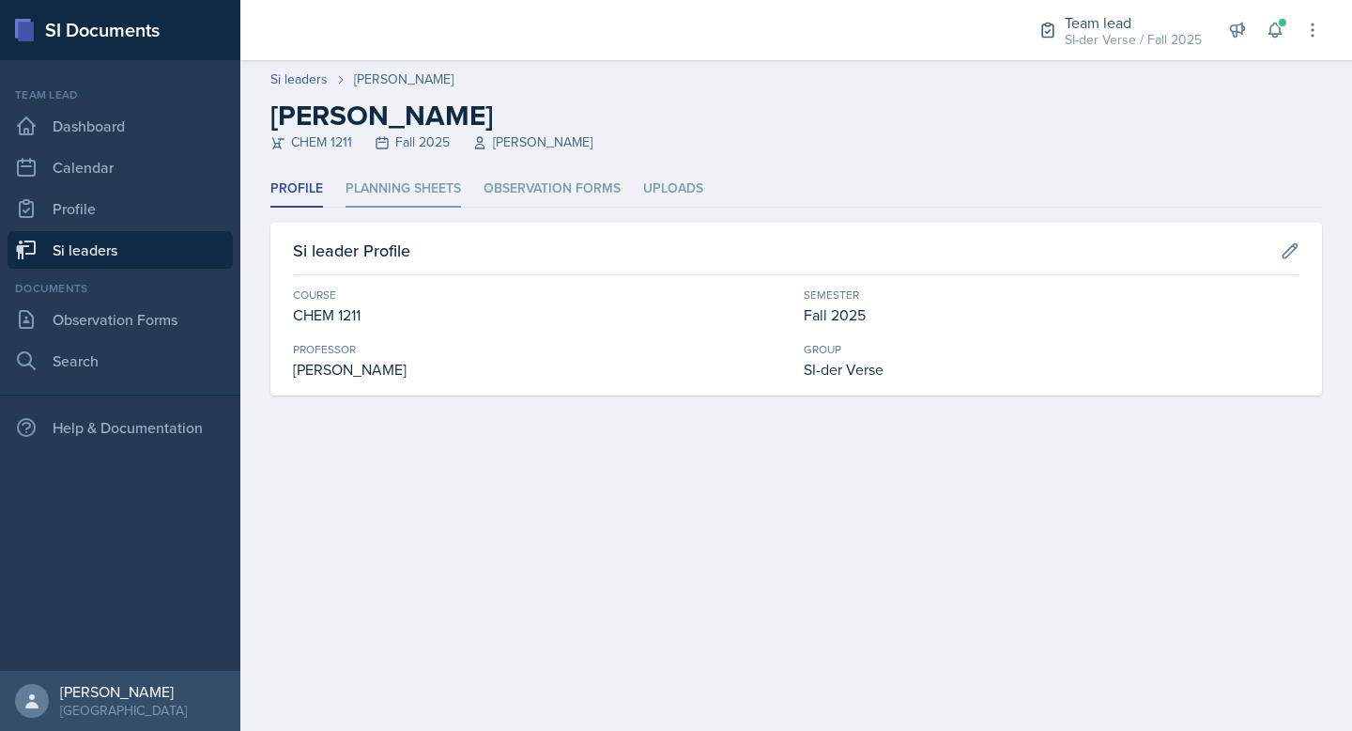
click at [385, 198] on li "Planning Sheets" at bounding box center [404, 189] width 116 height 37
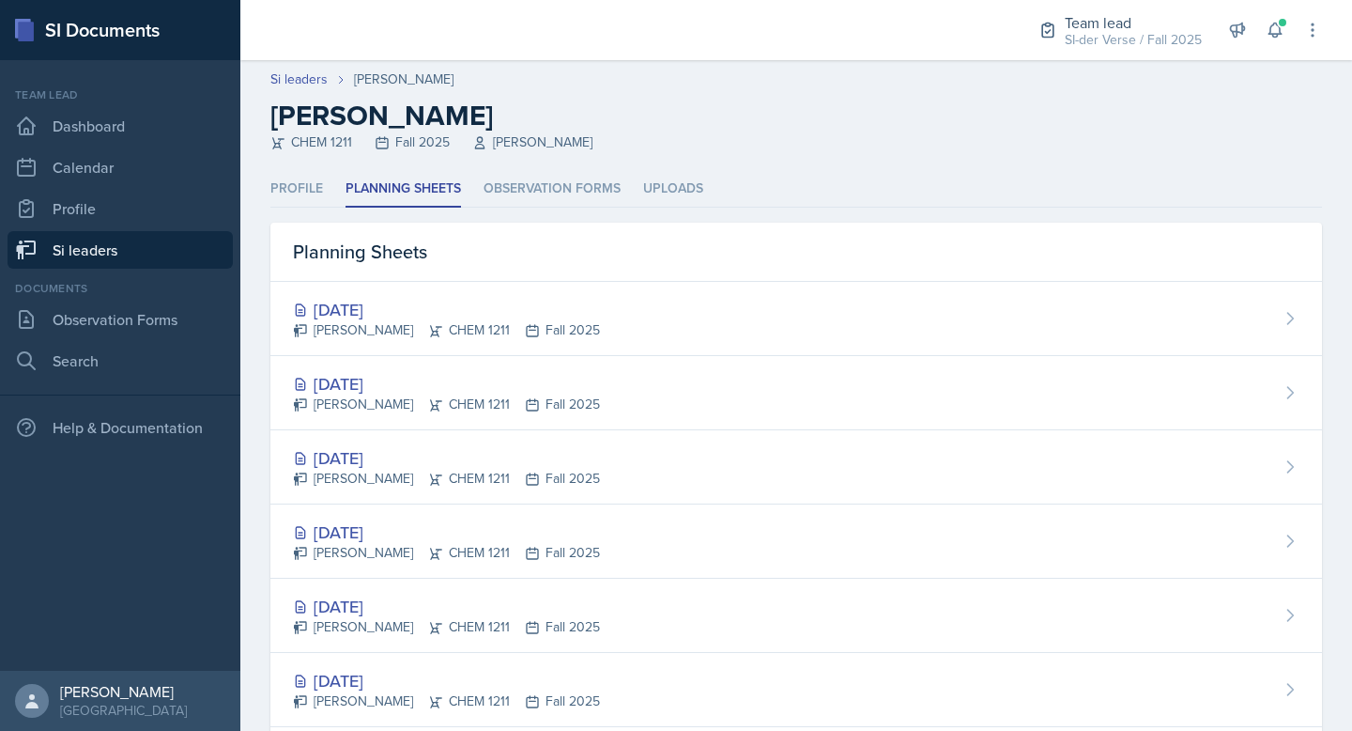
click at [65, 252] on link "Si leaders" at bounding box center [120, 250] width 225 height 38
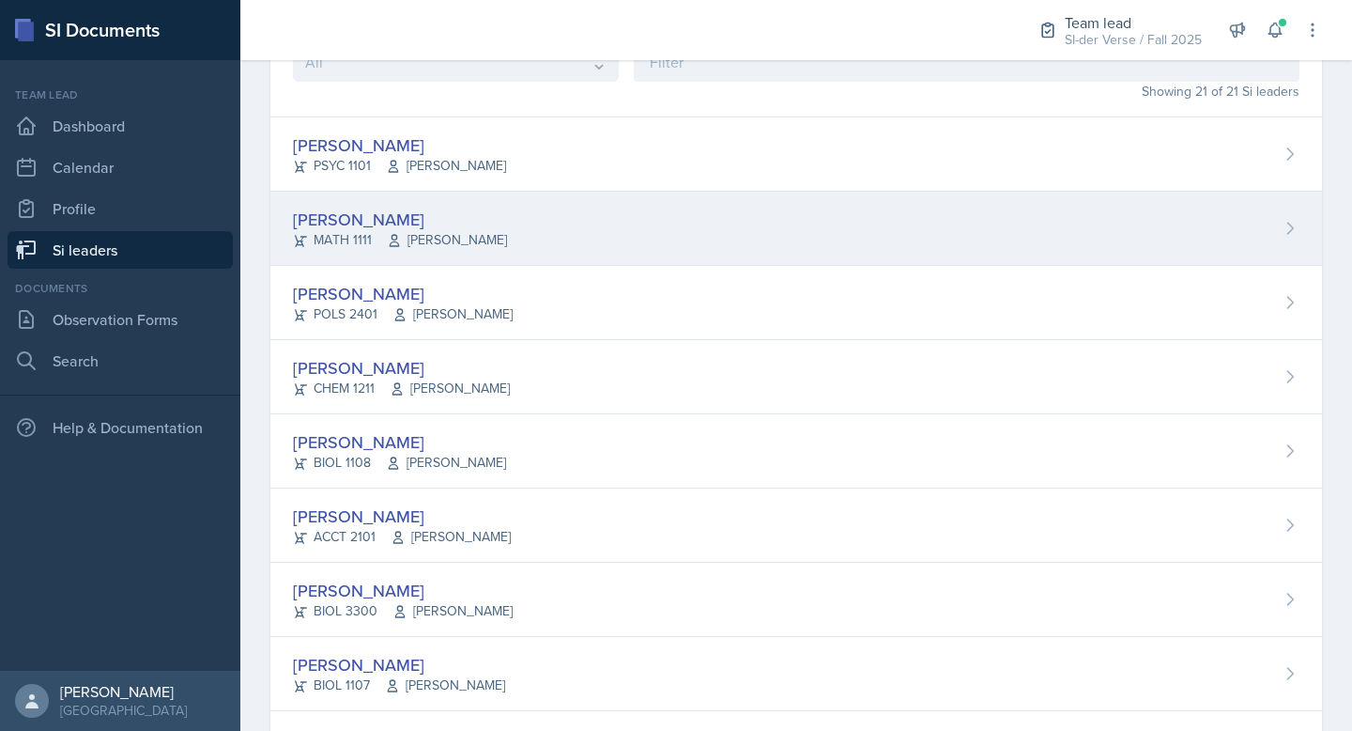
scroll to position [129, 0]
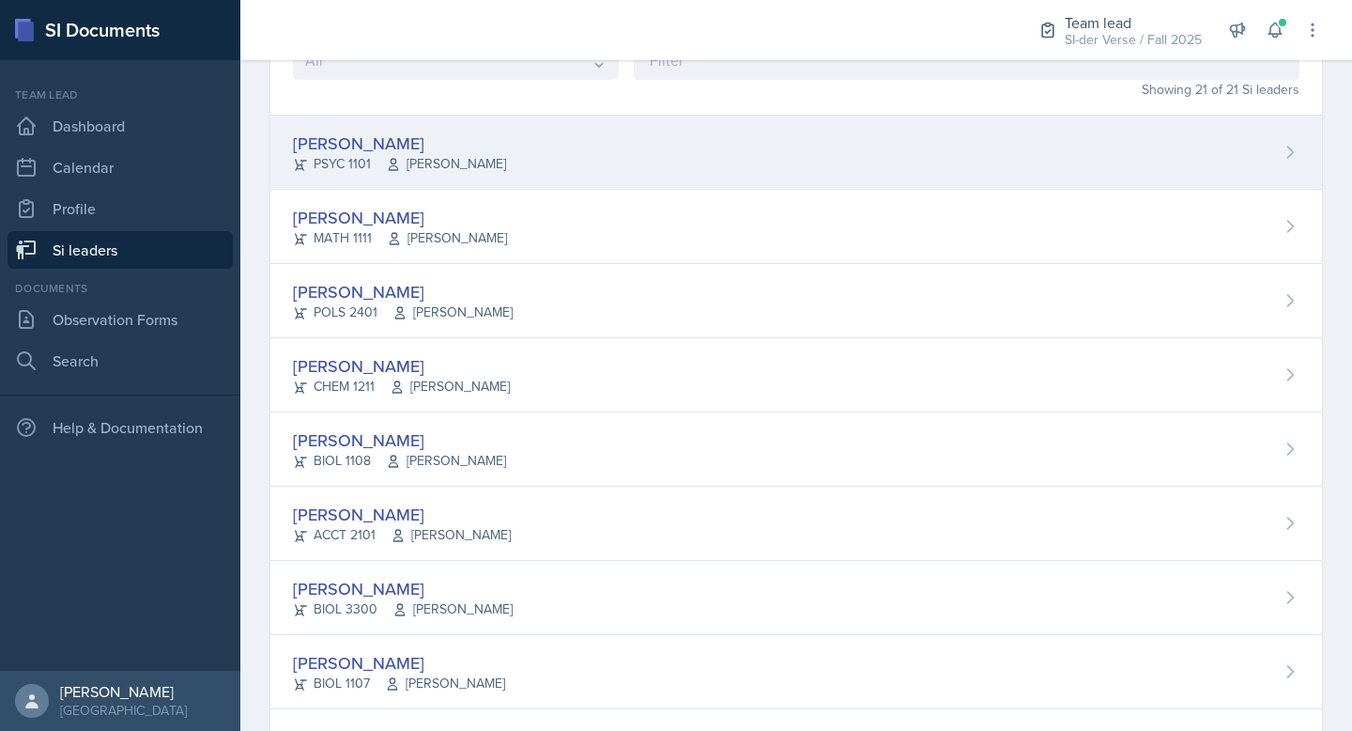
click at [348, 145] on div "[PERSON_NAME]" at bounding box center [399, 143] width 213 height 25
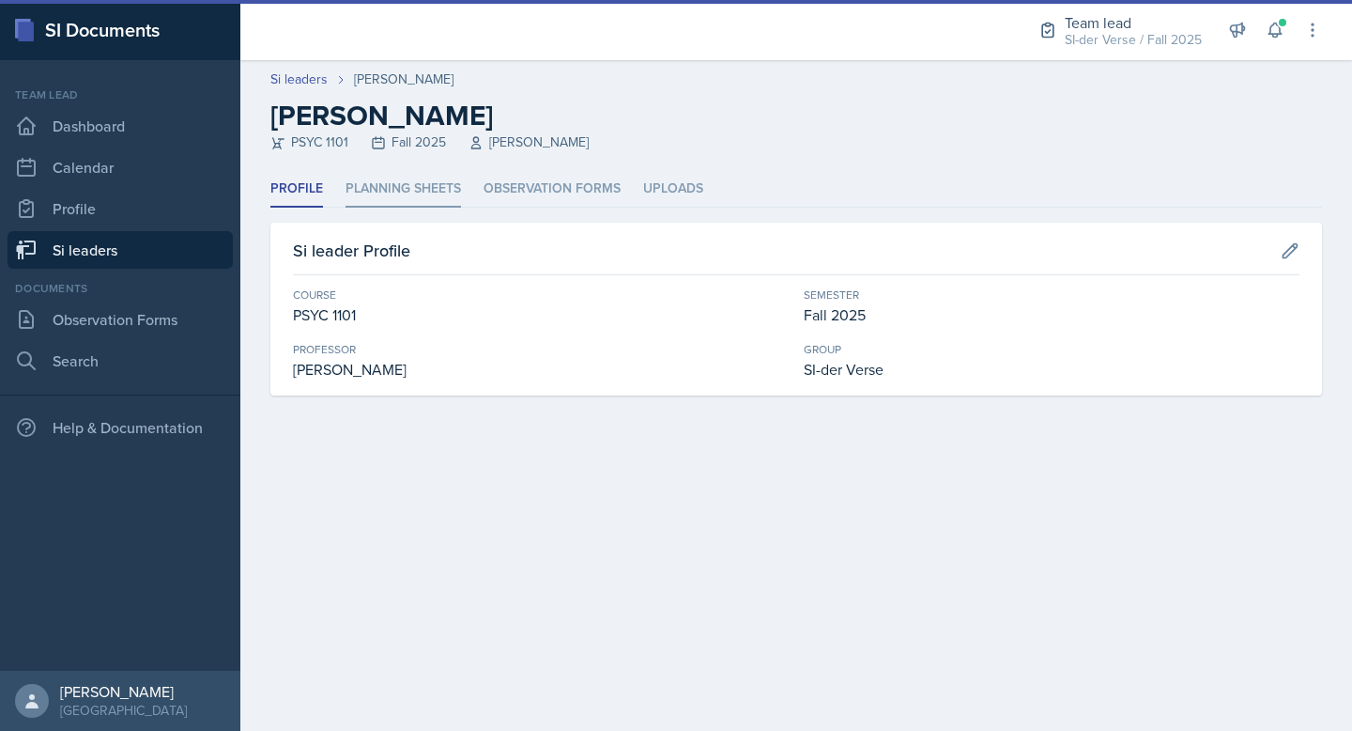
click at [422, 194] on li "Planning Sheets" at bounding box center [404, 189] width 116 height 37
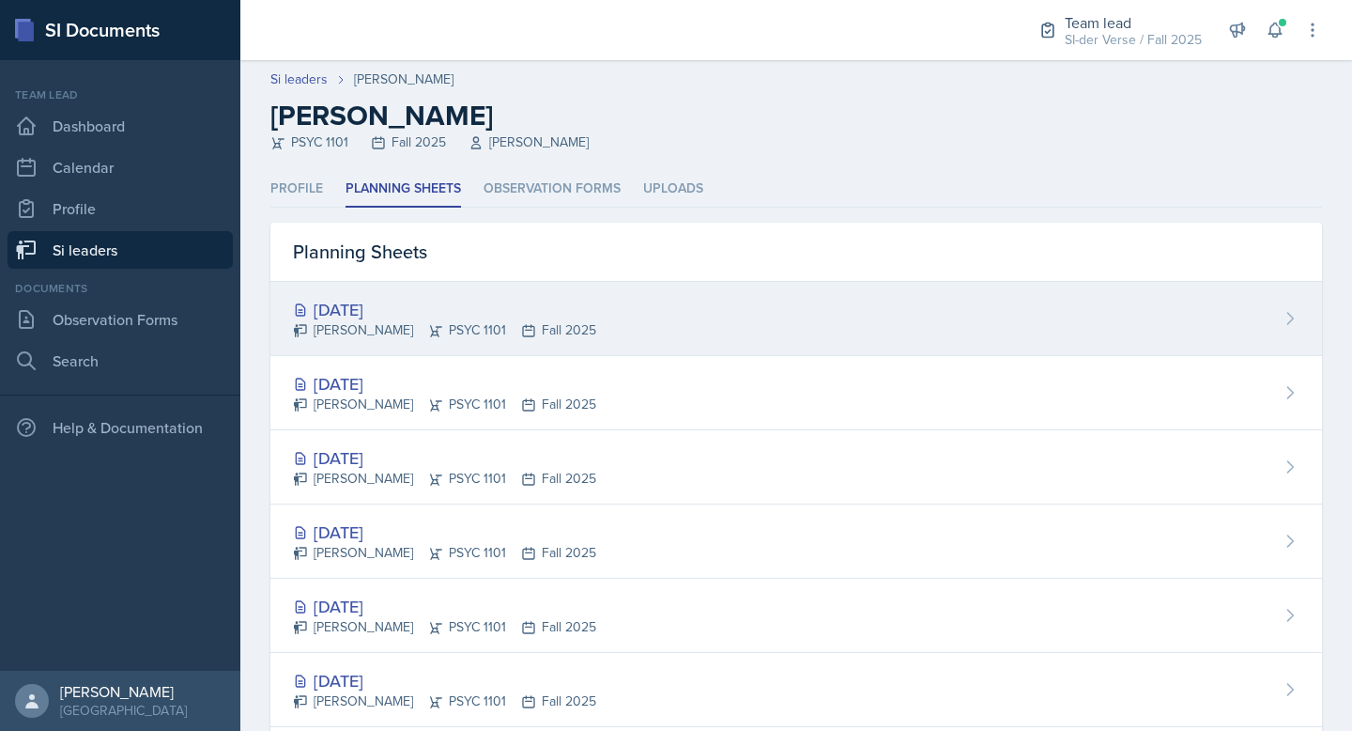
click at [407, 297] on div "[DATE]" at bounding box center [444, 309] width 303 height 25
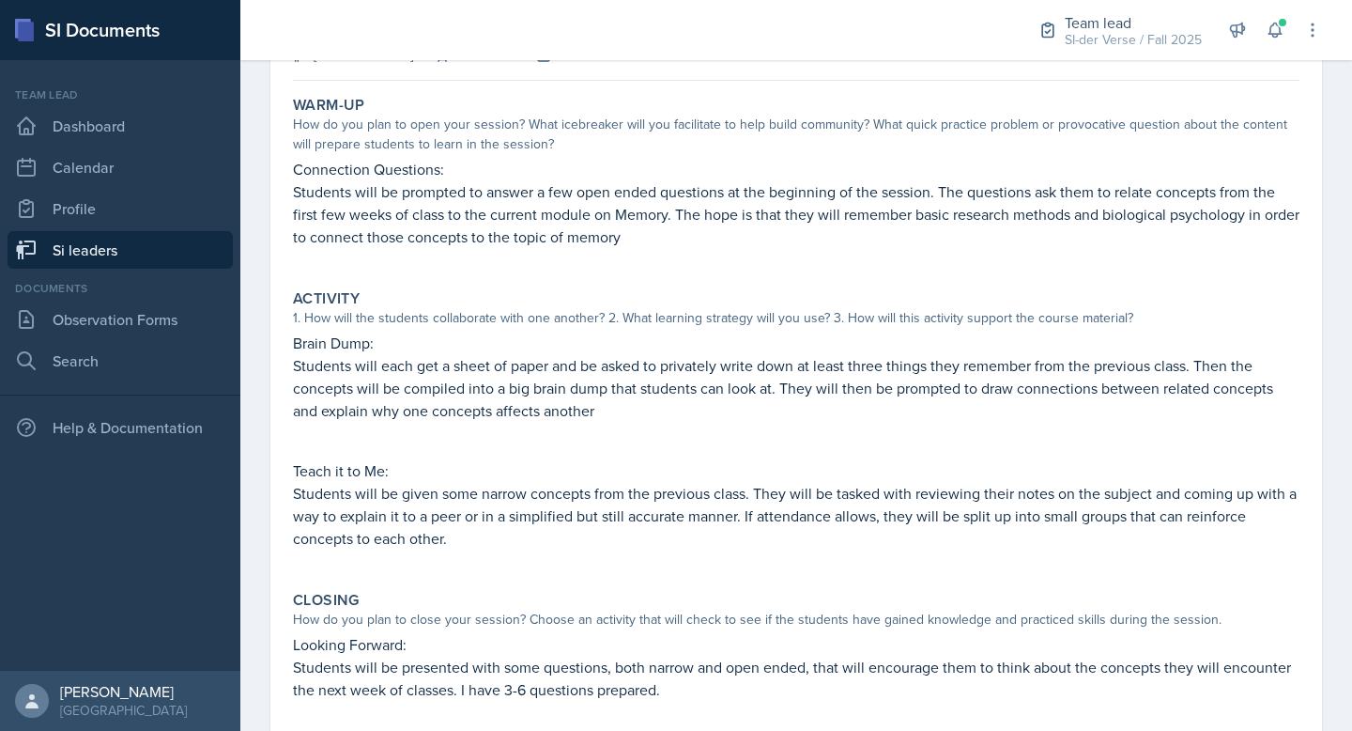
scroll to position [206, 0]
